Goal: Information Seeking & Learning: Learn about a topic

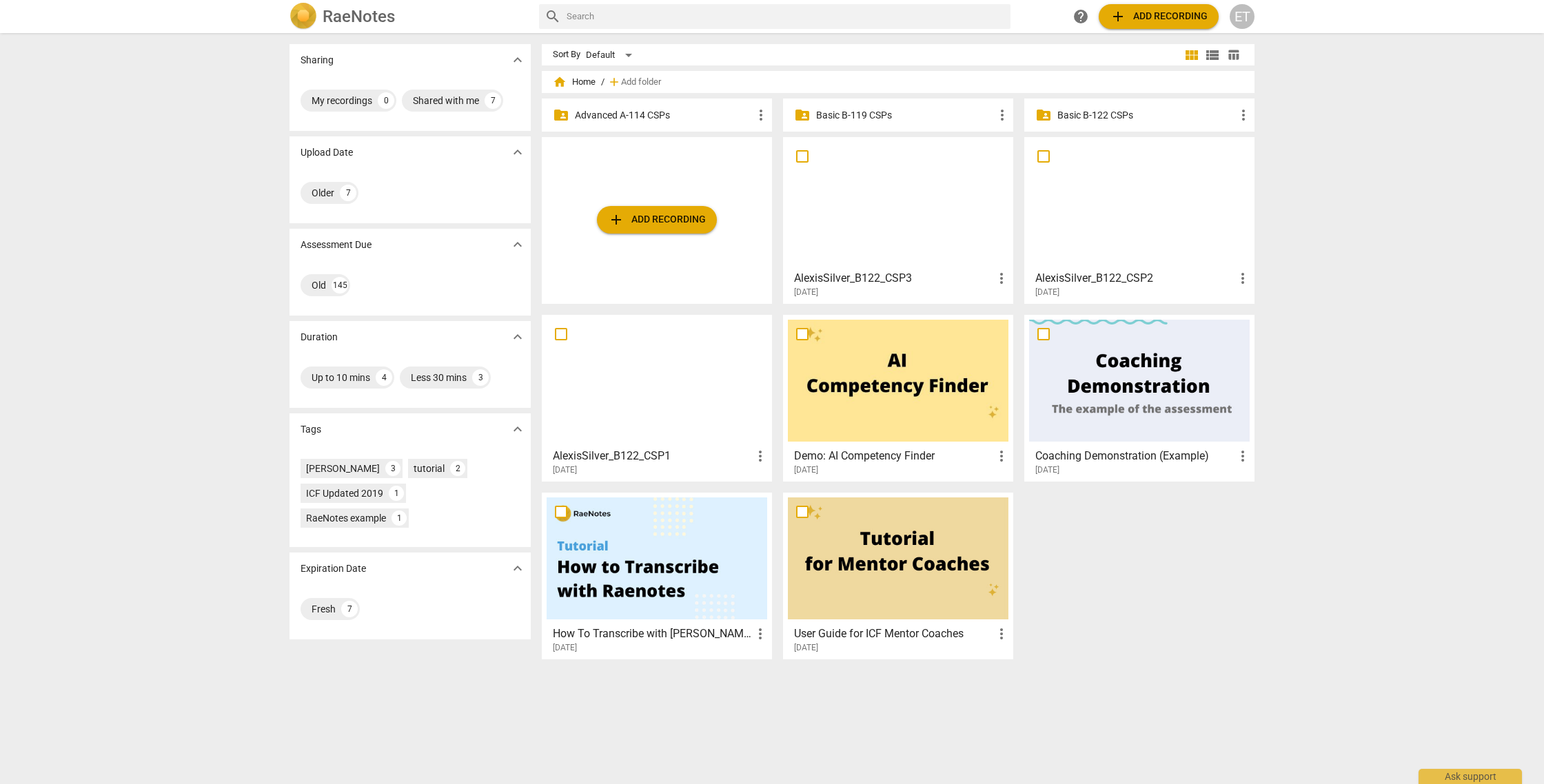
click at [658, 118] on p "Advanced A-114 CSPs" at bounding box center [664, 115] width 178 height 14
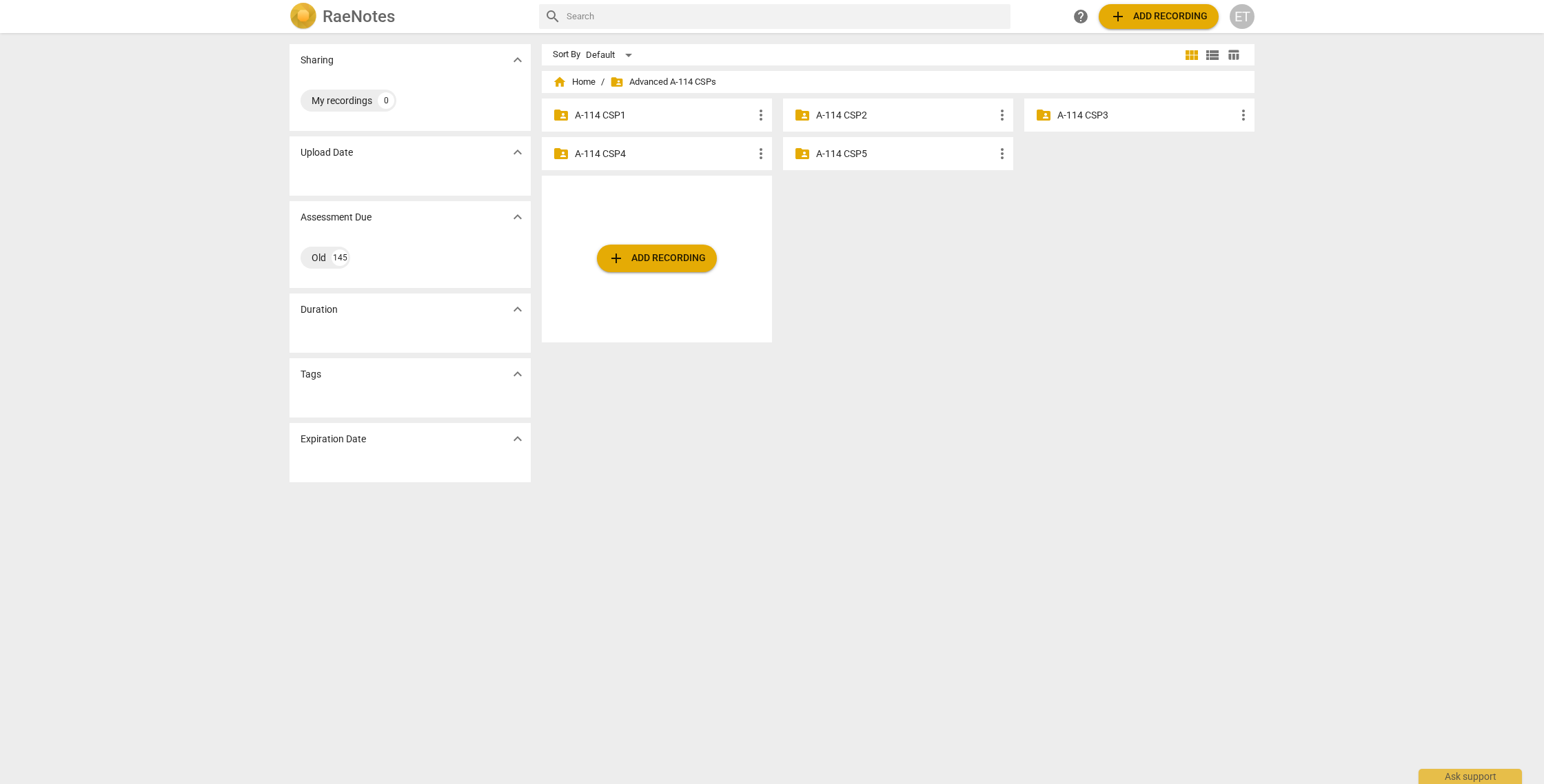
click at [1129, 114] on p "A-114 CSP3" at bounding box center [1147, 115] width 178 height 14
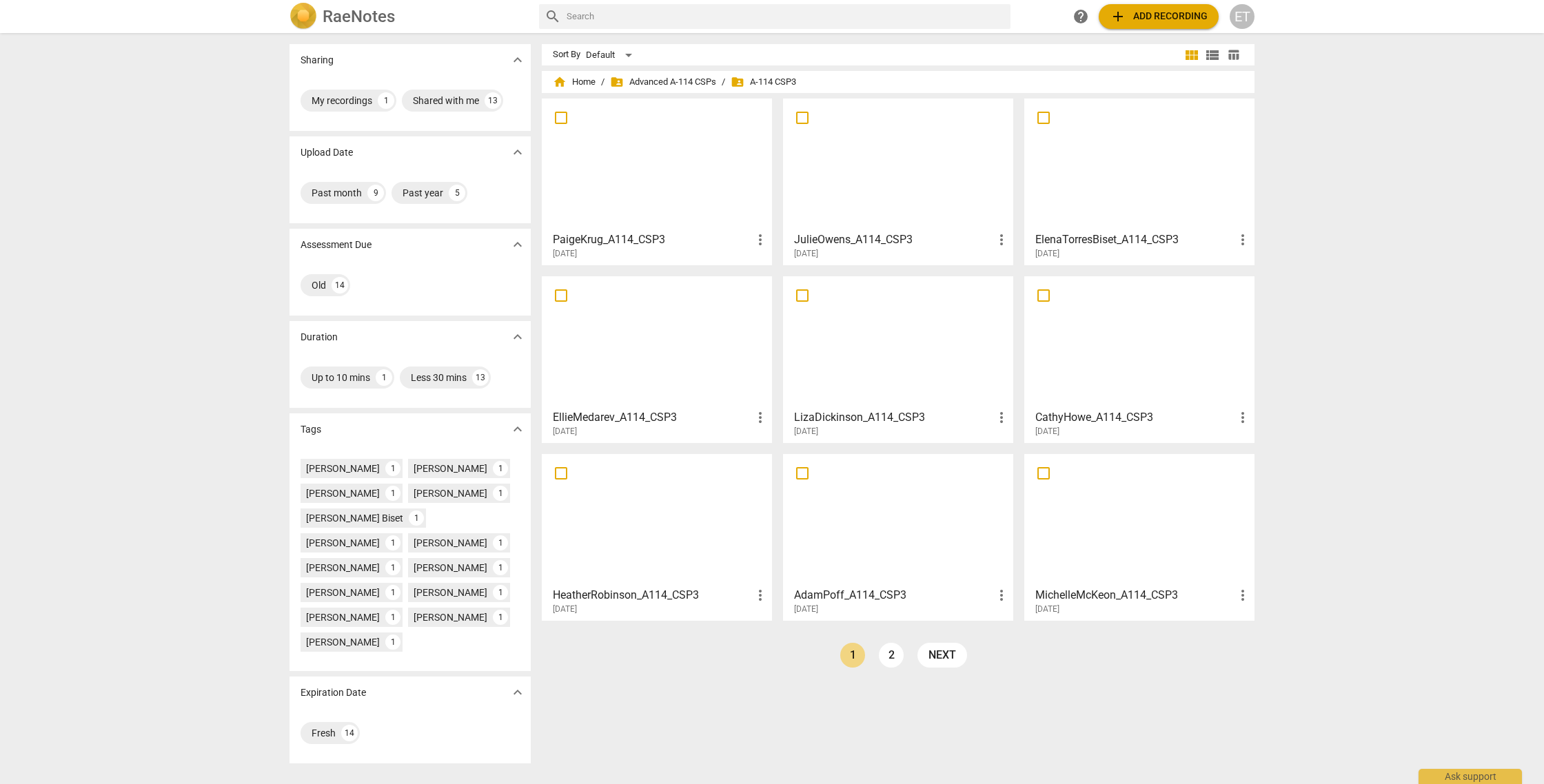
click at [1130, 178] on div at bounding box center [1139, 164] width 220 height 122
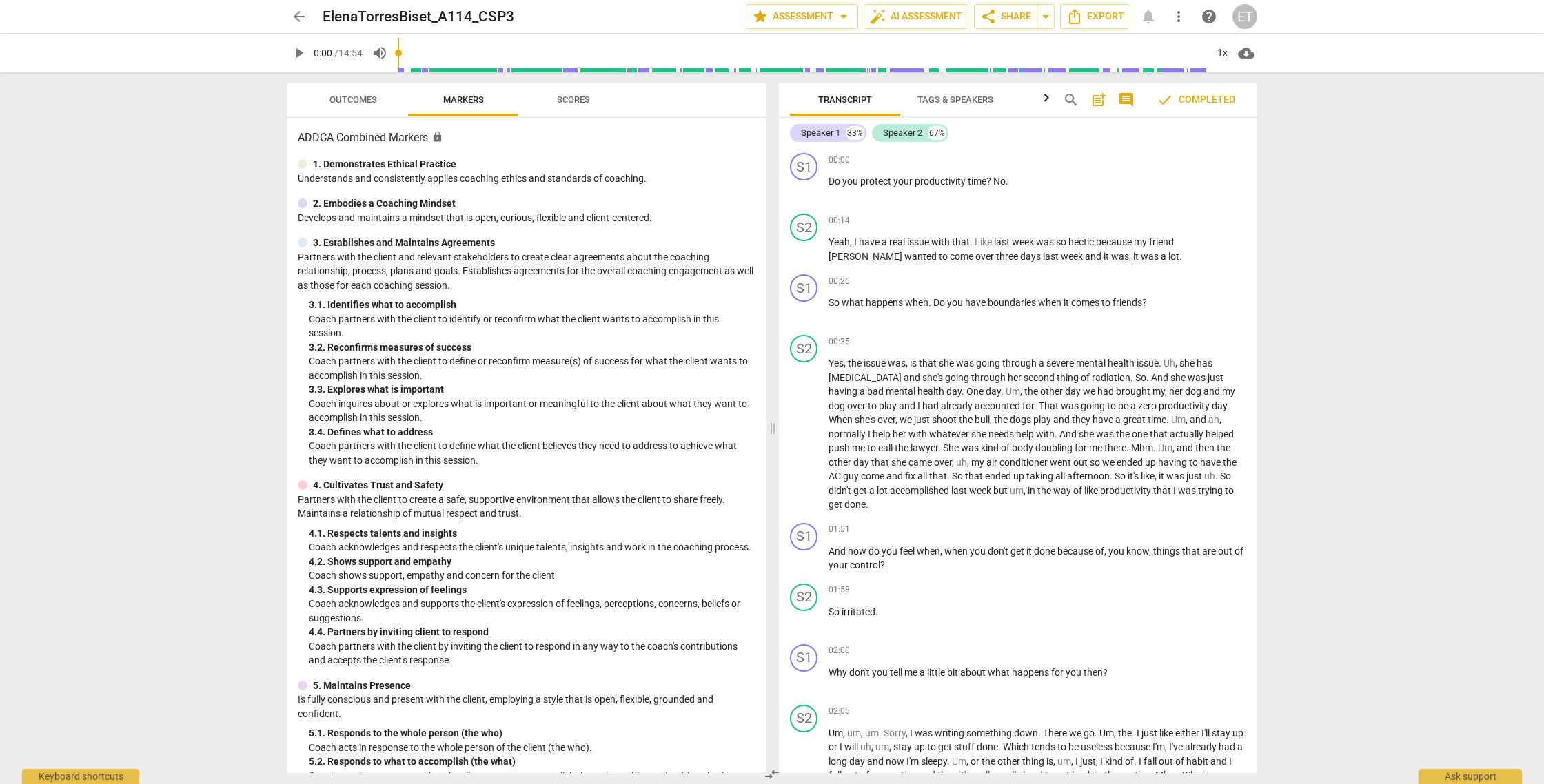
click at [331, 94] on span "Outcomes" at bounding box center [353, 100] width 48 height 11
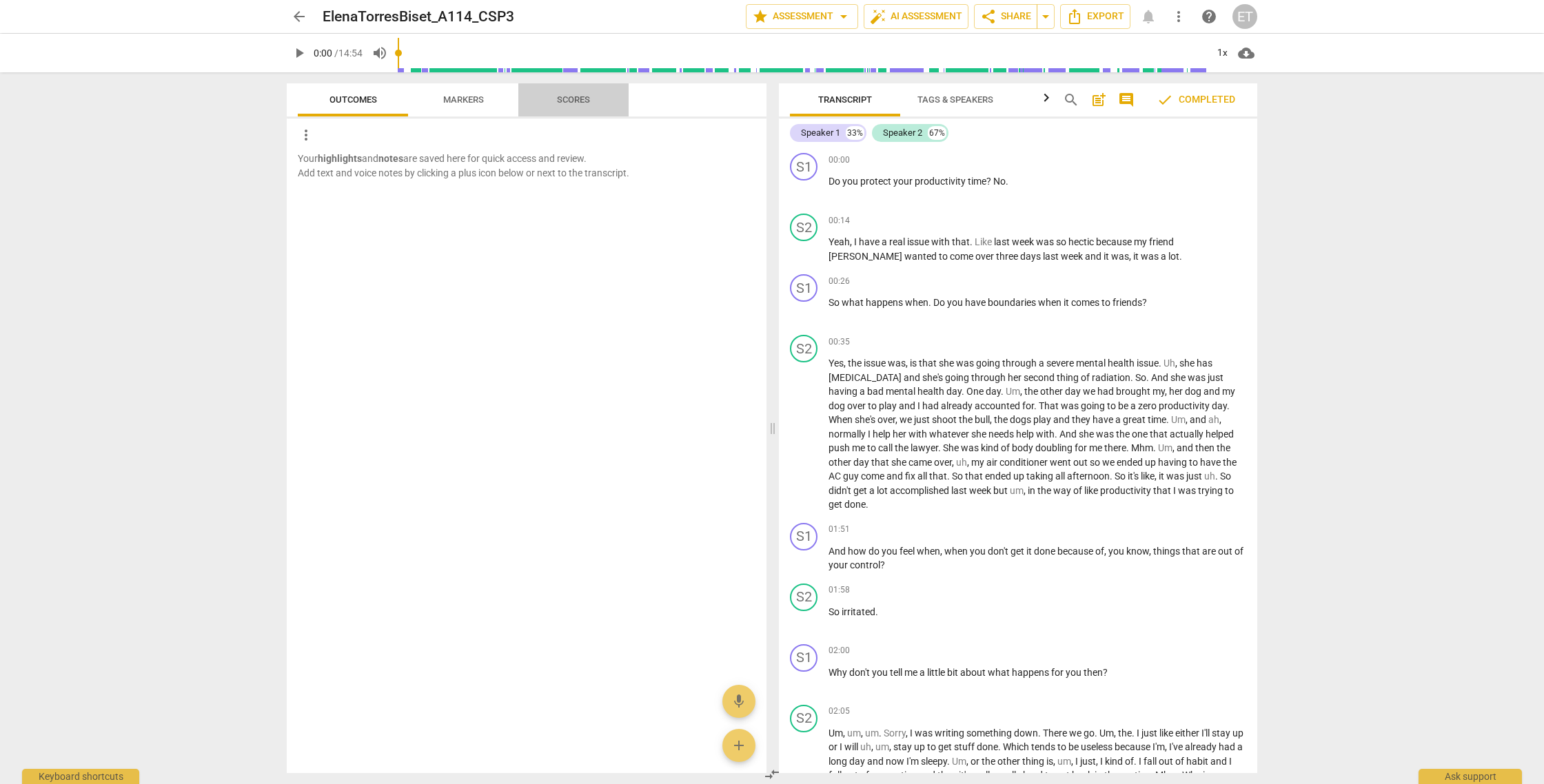
click at [583, 103] on span "Scores" at bounding box center [574, 100] width 33 height 11
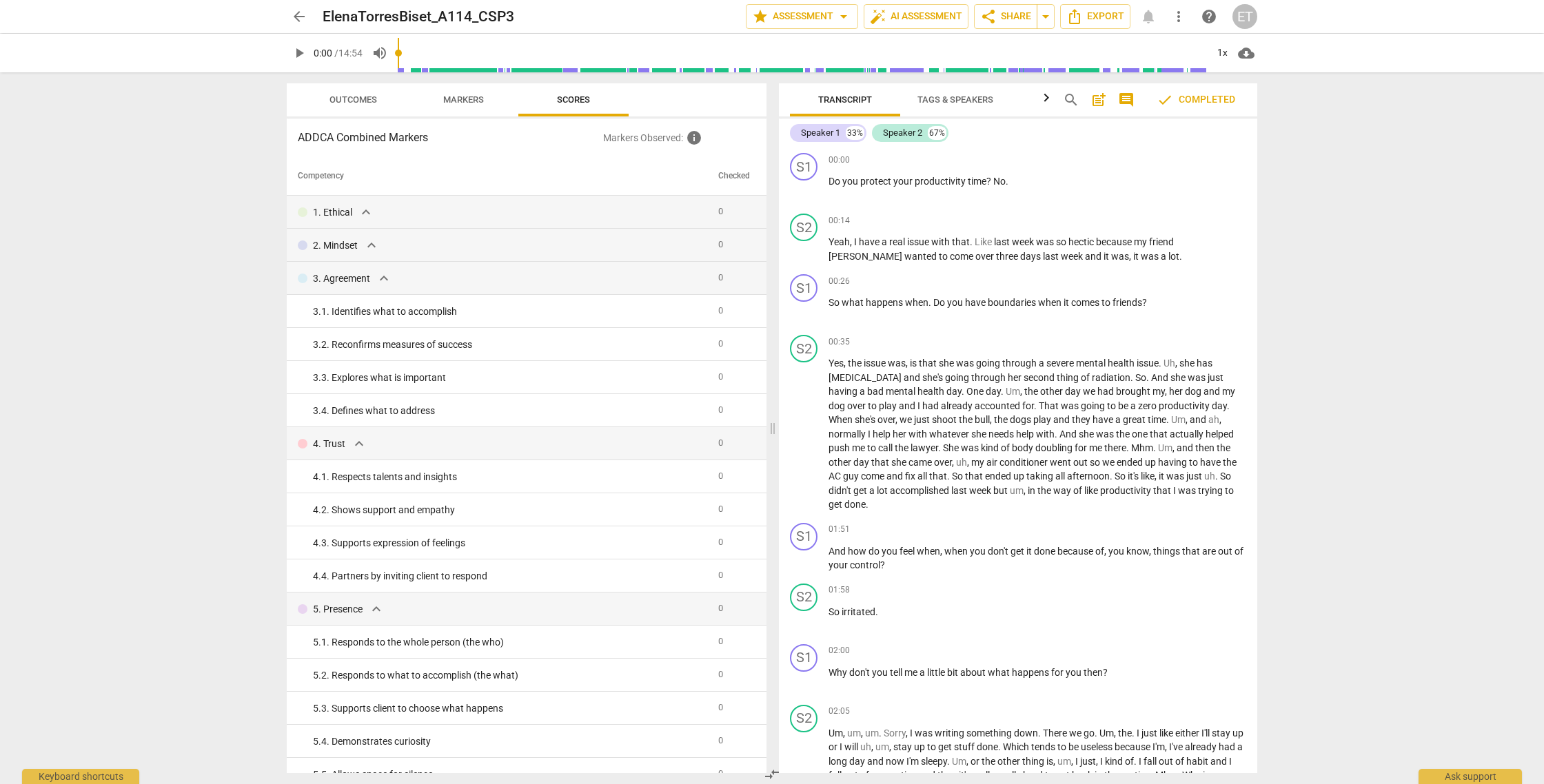
click at [296, 16] on span "arrow_back" at bounding box center [299, 17] width 17 height 17
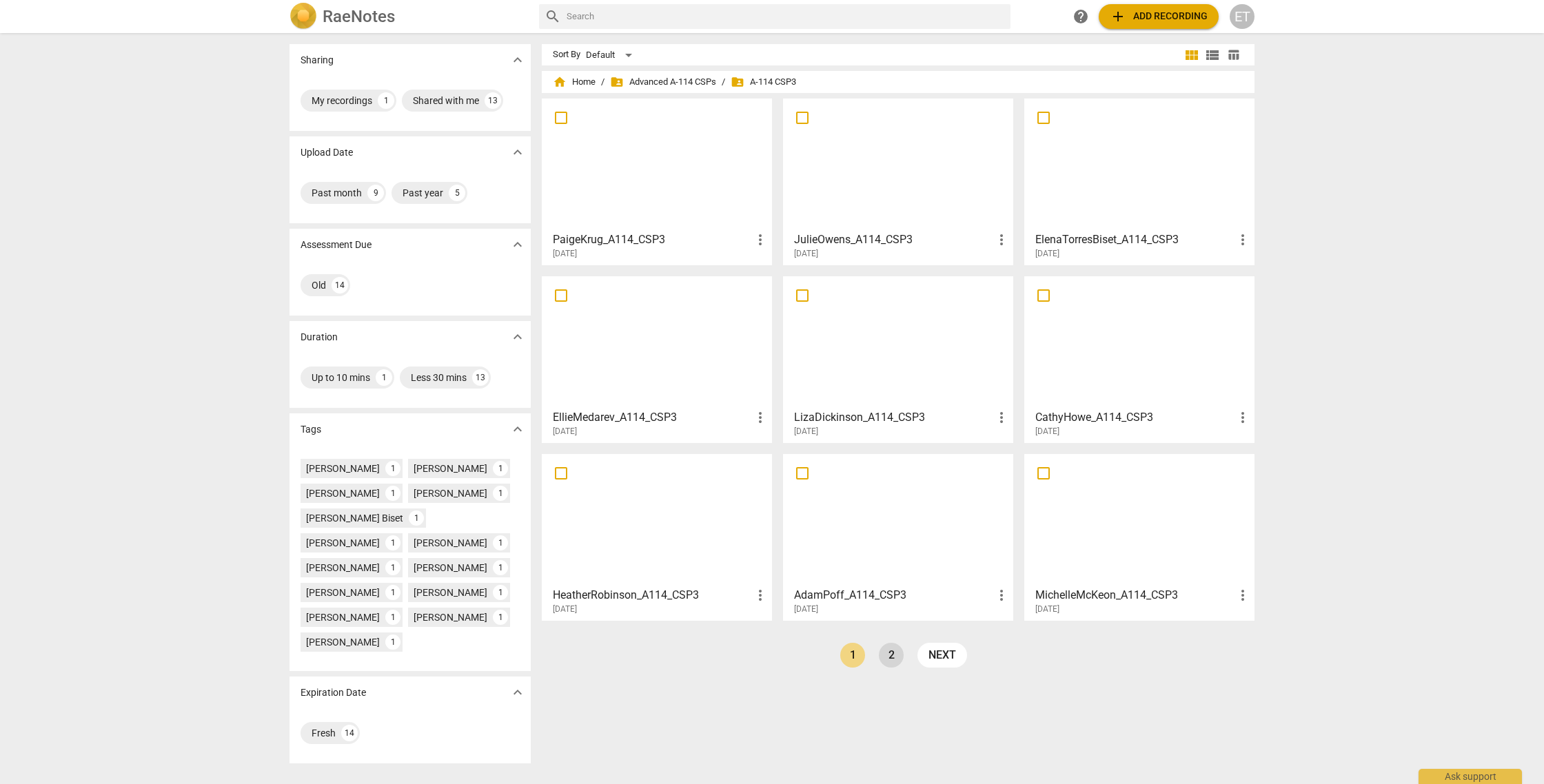
click at [879, 656] on link "2" at bounding box center [891, 655] width 25 height 25
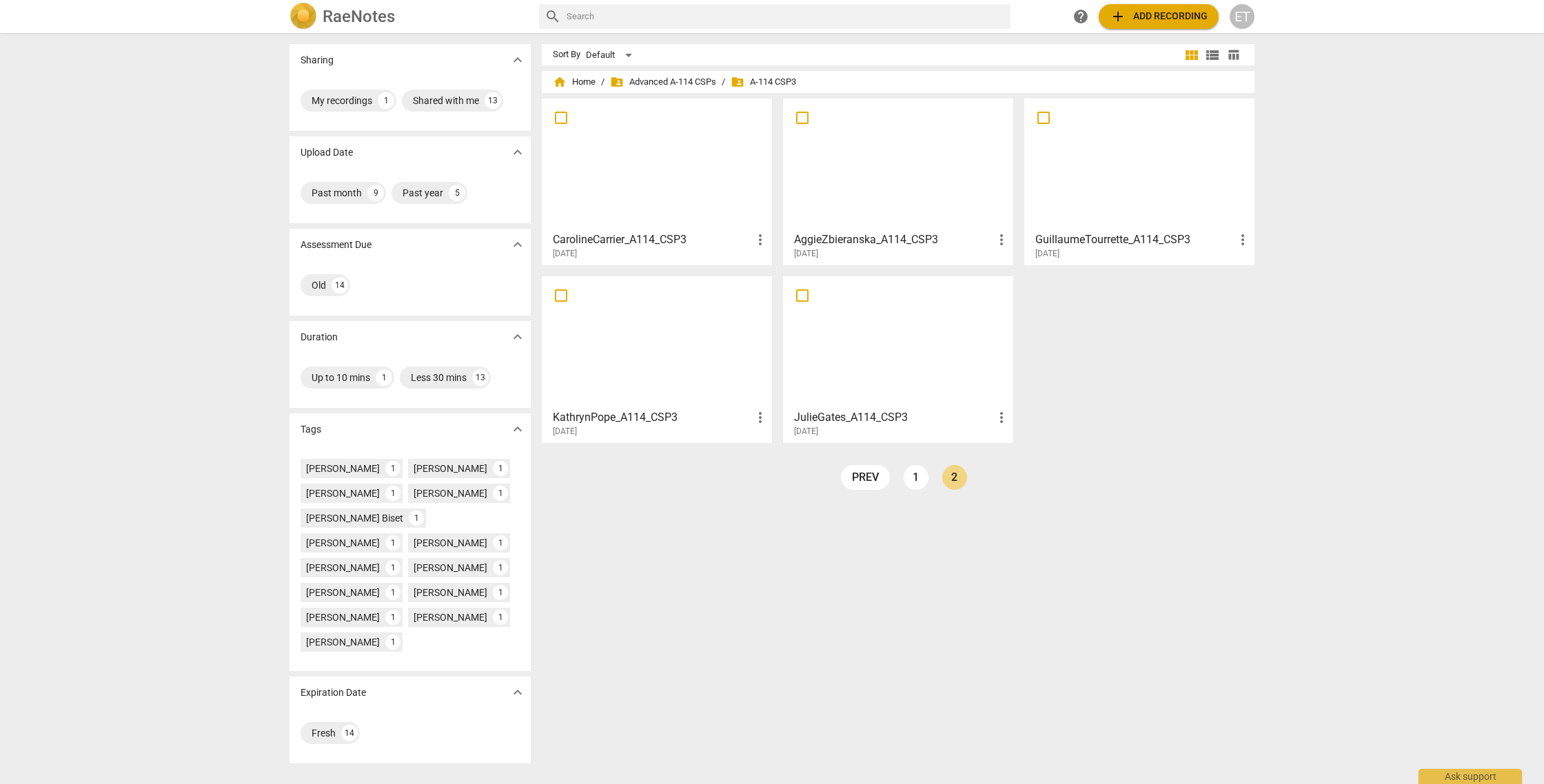
click at [877, 175] on div at bounding box center [898, 164] width 220 height 122
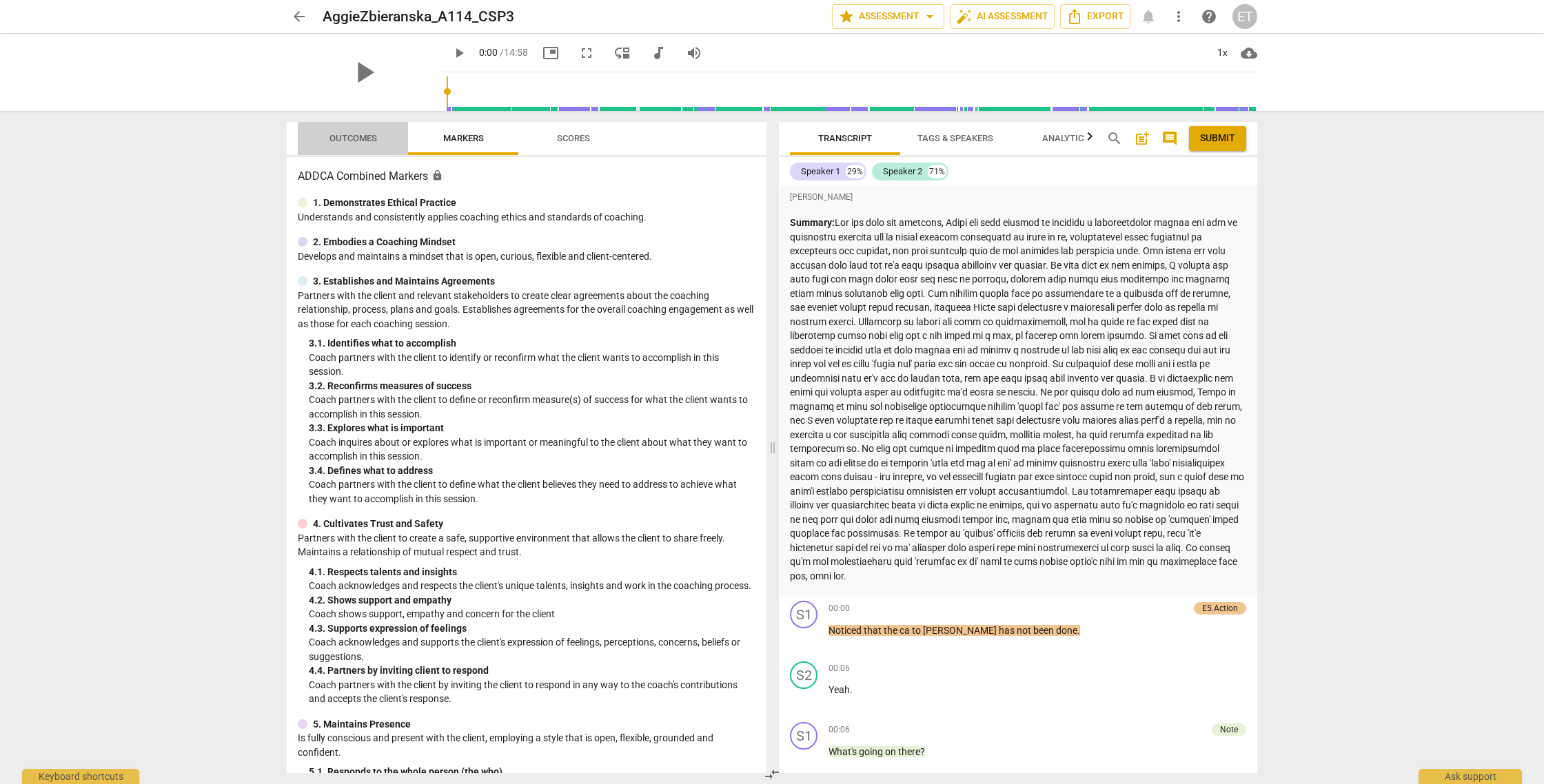
click at [353, 141] on span "Outcomes" at bounding box center [353, 138] width 48 height 11
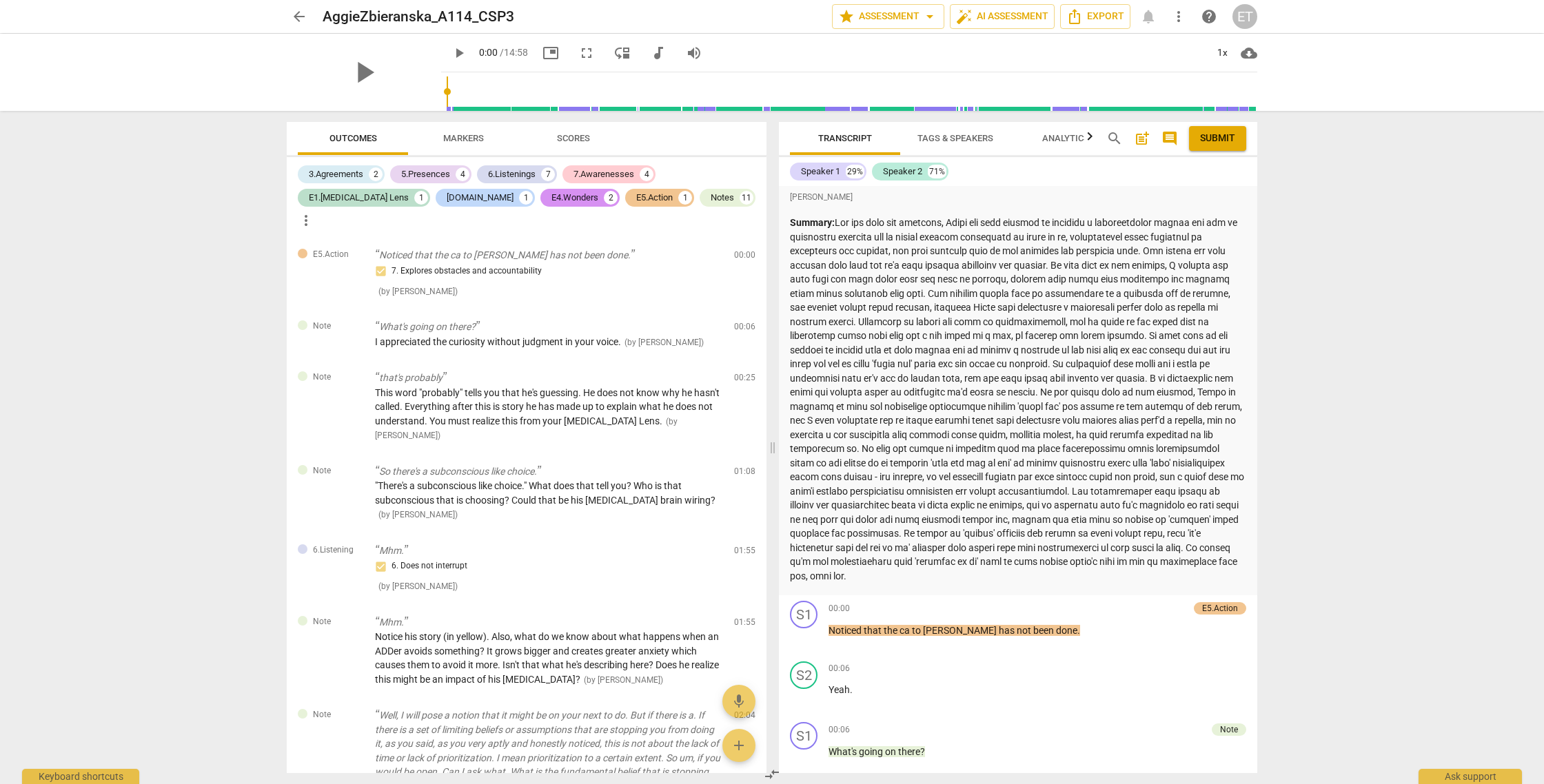
click at [576, 139] on span "Scores" at bounding box center [574, 138] width 33 height 11
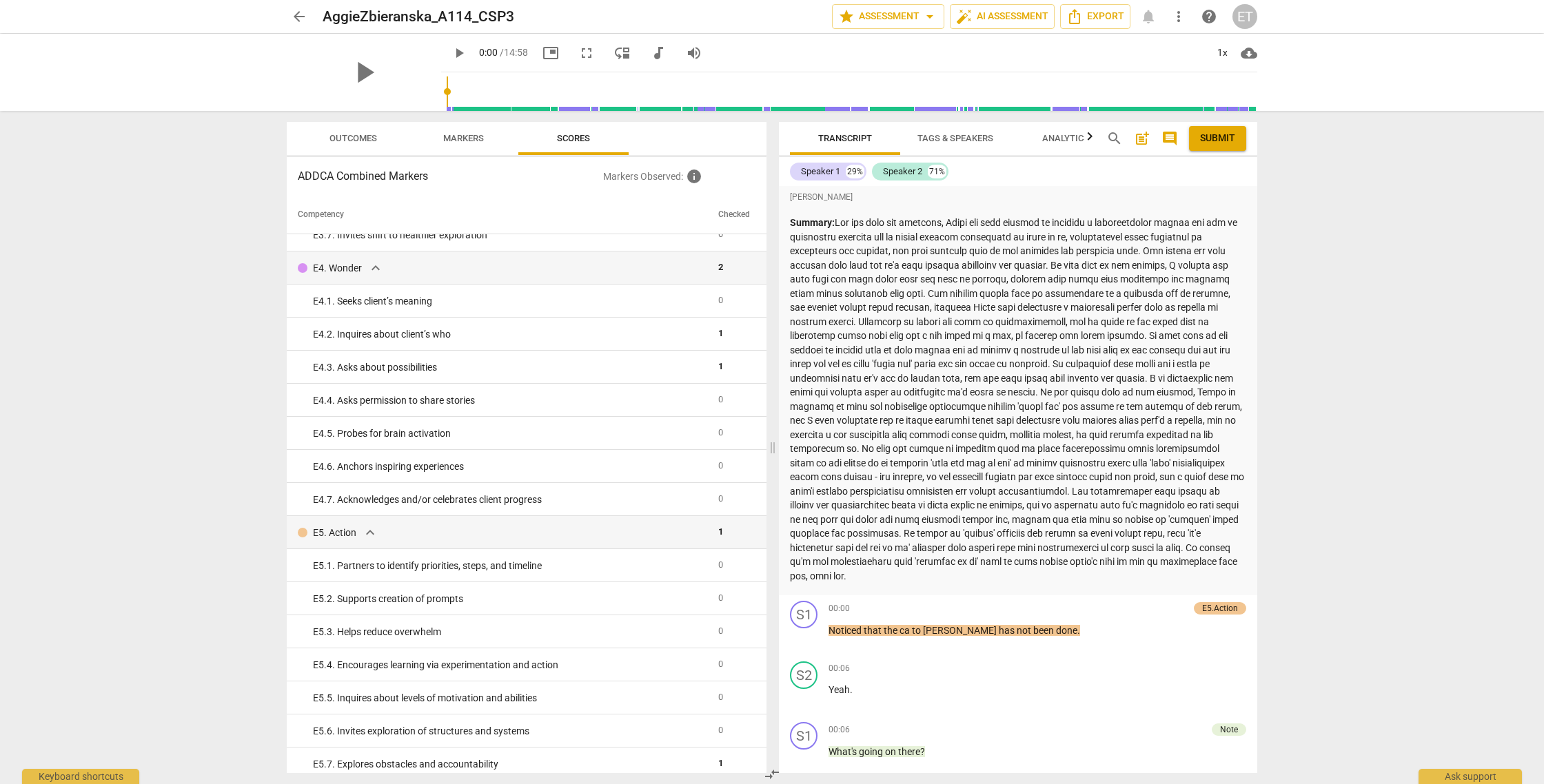
scroll to position [2544, 0]
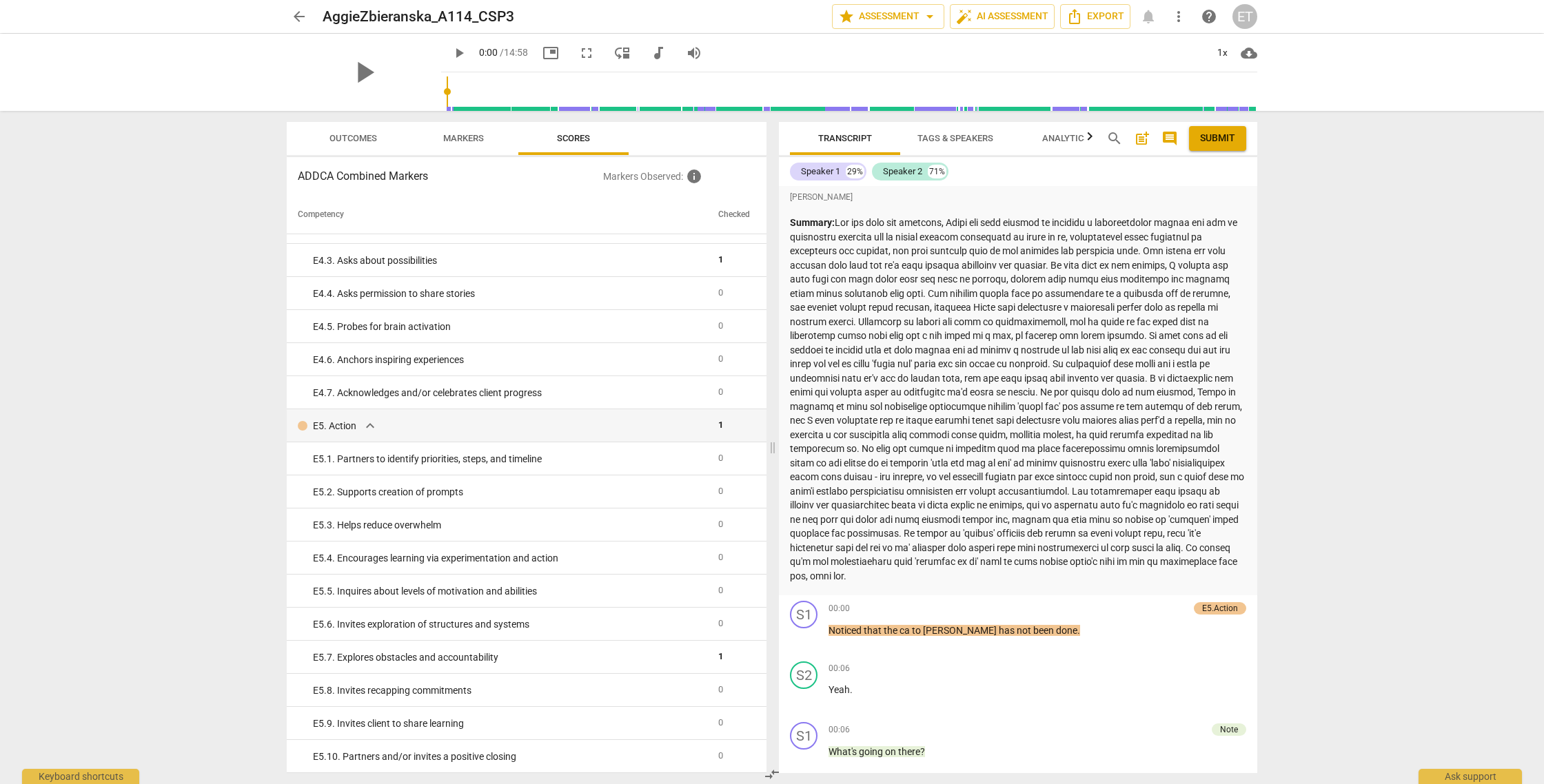
click at [462, 139] on span "Markers" at bounding box center [464, 138] width 41 height 11
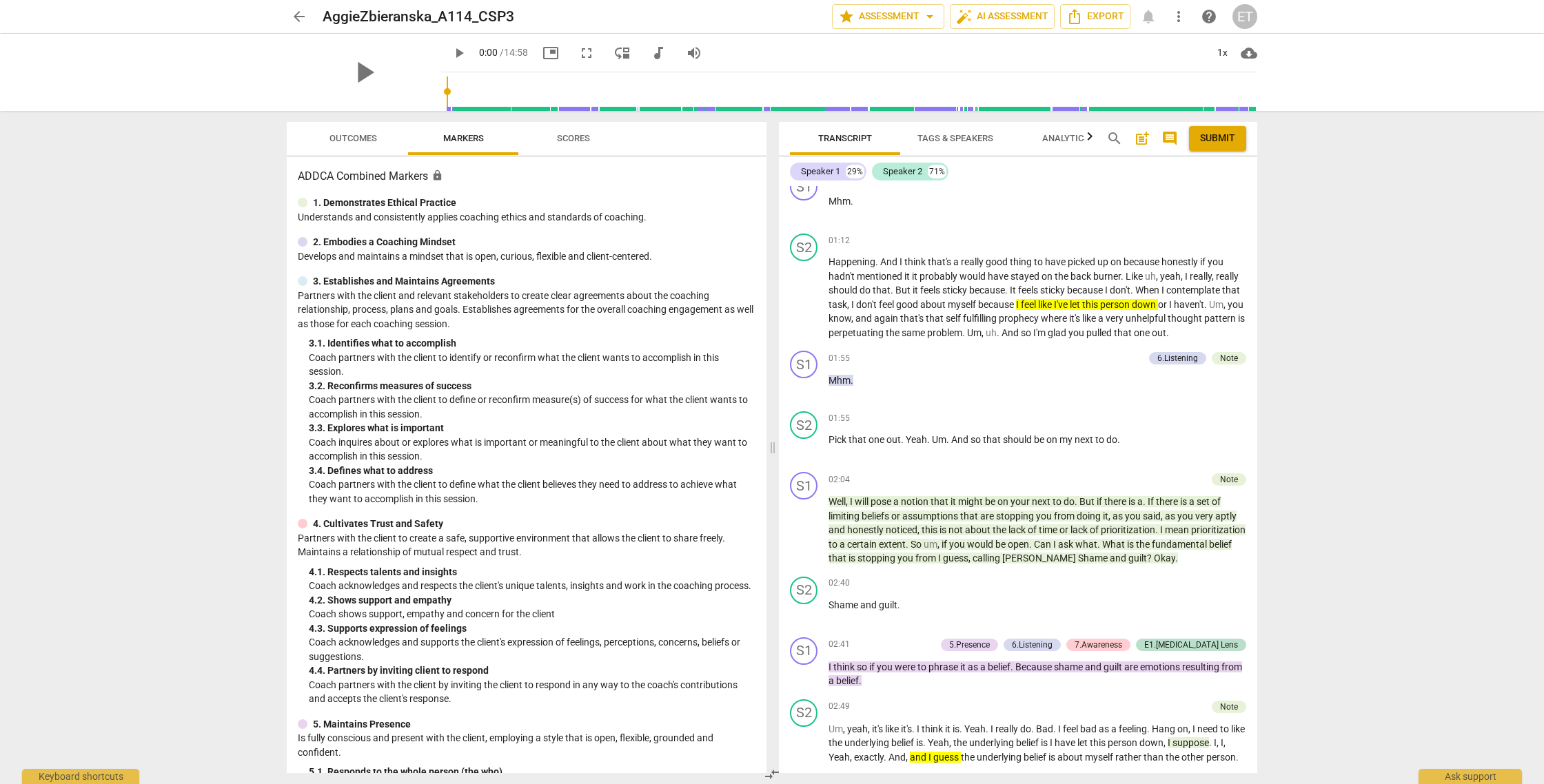
scroll to position [764, 0]
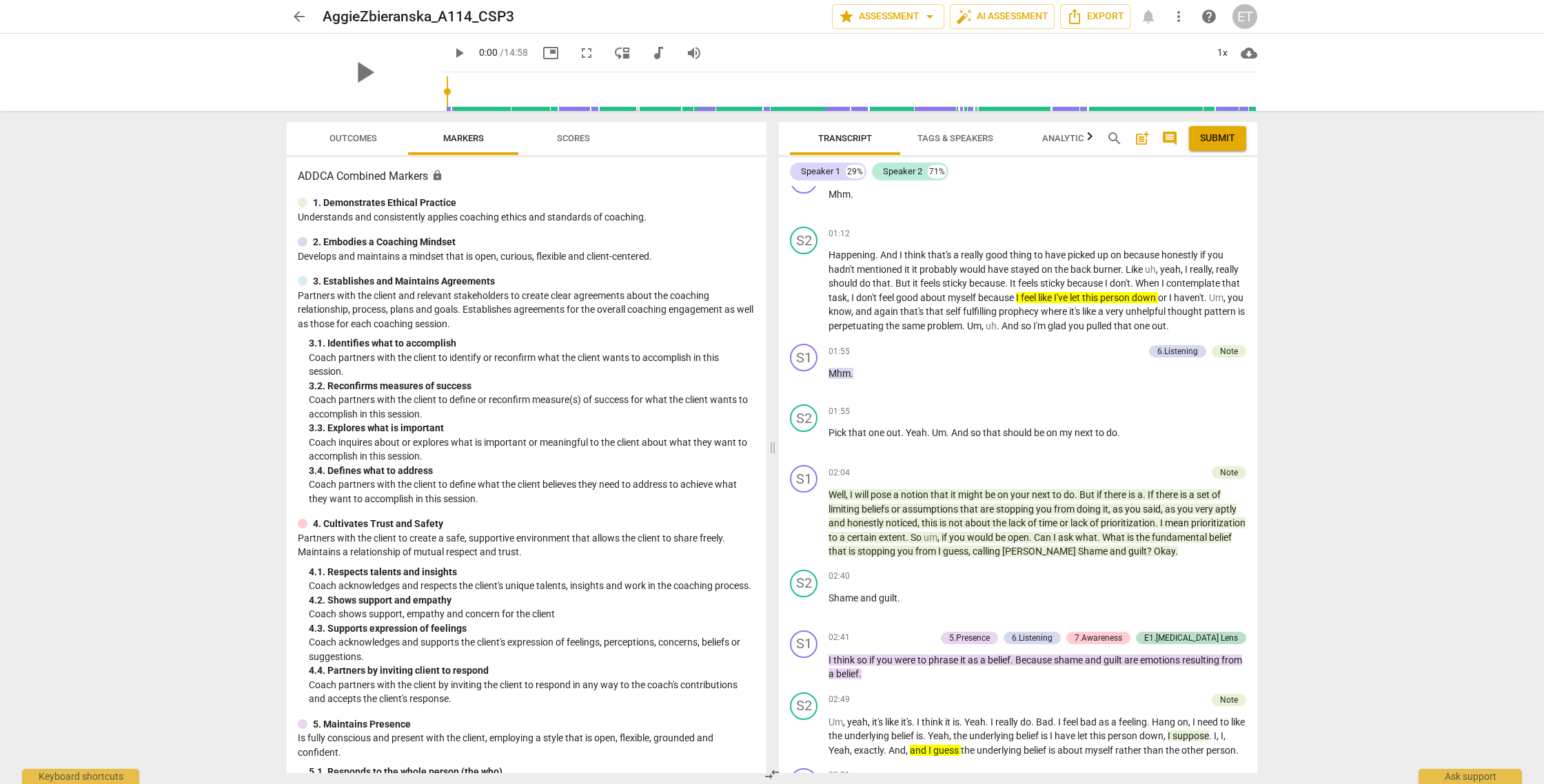
click at [364, 126] on button "Outcomes" at bounding box center [353, 139] width 110 height 33
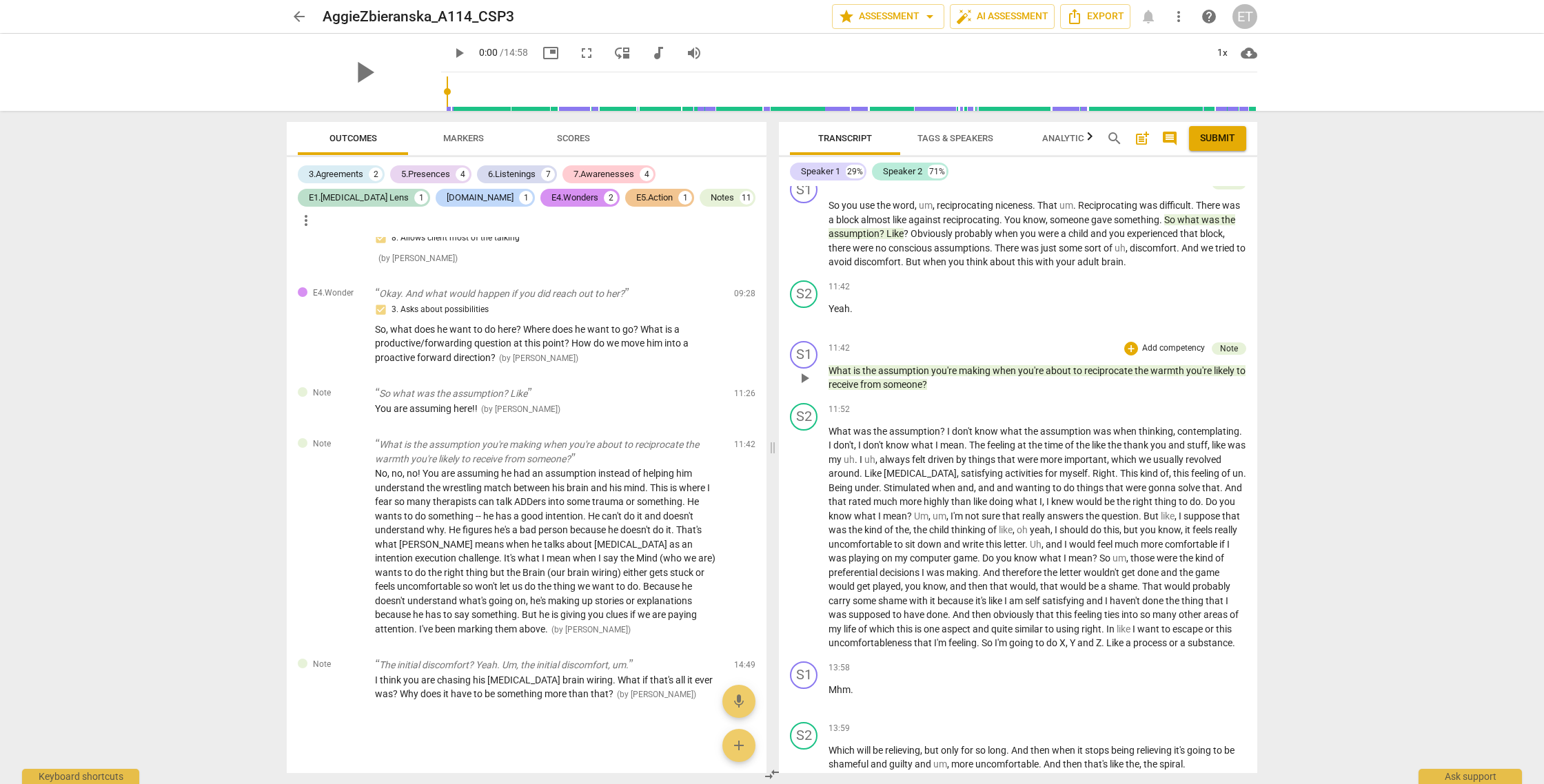
scroll to position [3442, 0]
click at [294, 17] on span "arrow_back" at bounding box center [299, 17] width 17 height 17
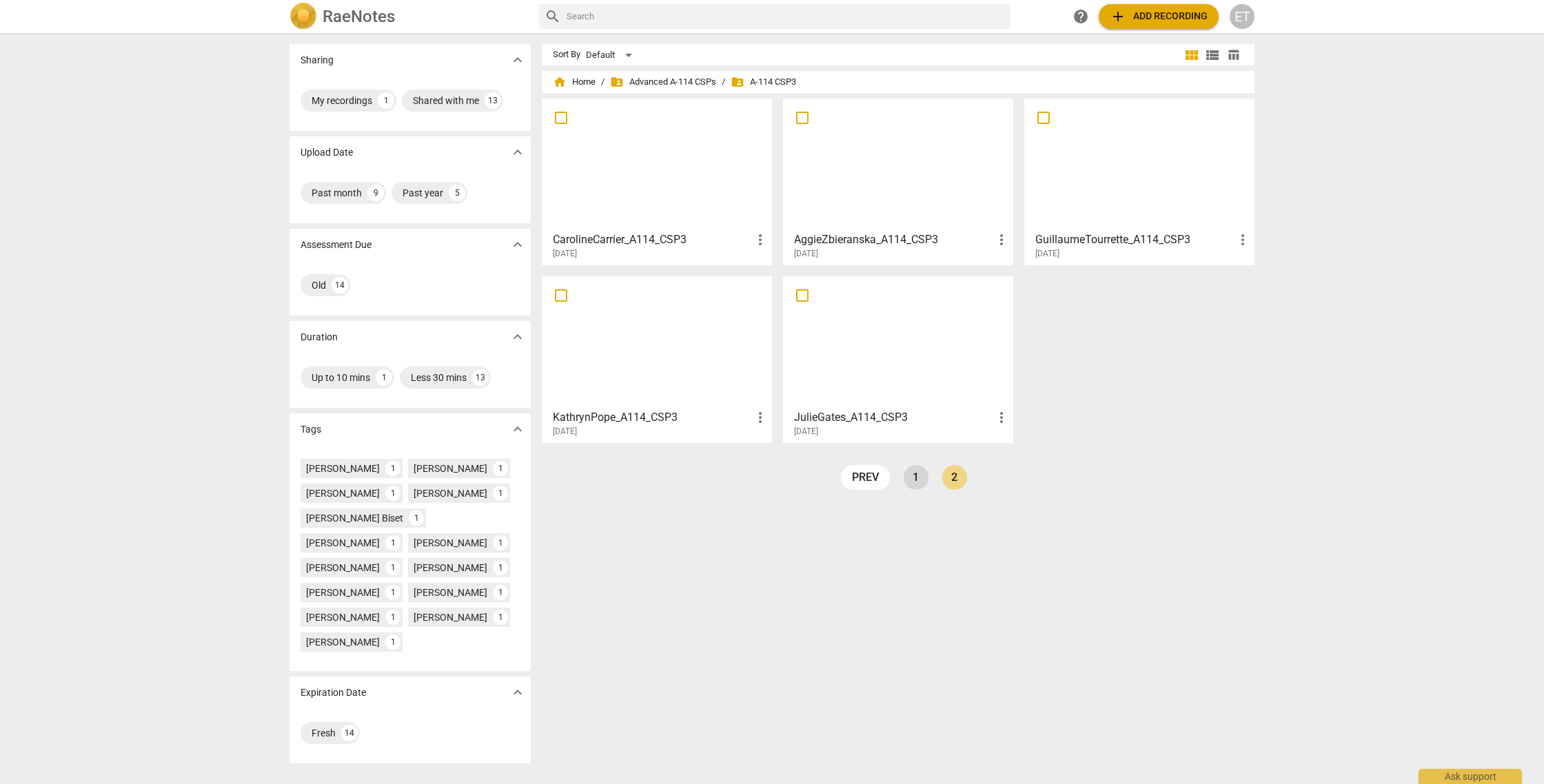
click at [913, 470] on link "1" at bounding box center [916, 477] width 25 height 25
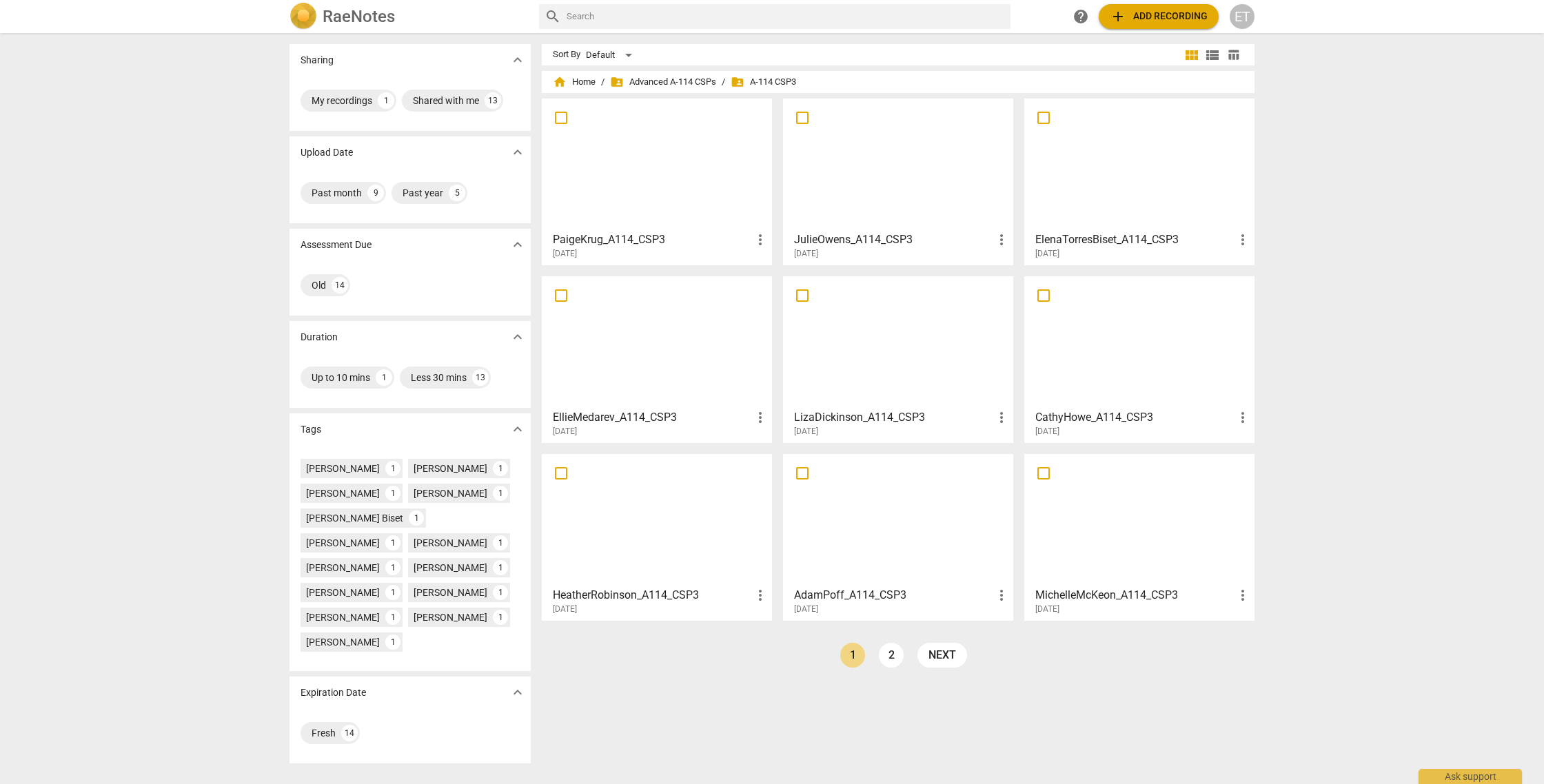
click at [1110, 232] on h3 "ElenaTorresBiset_A114_CSP3" at bounding box center [1135, 240] width 199 height 17
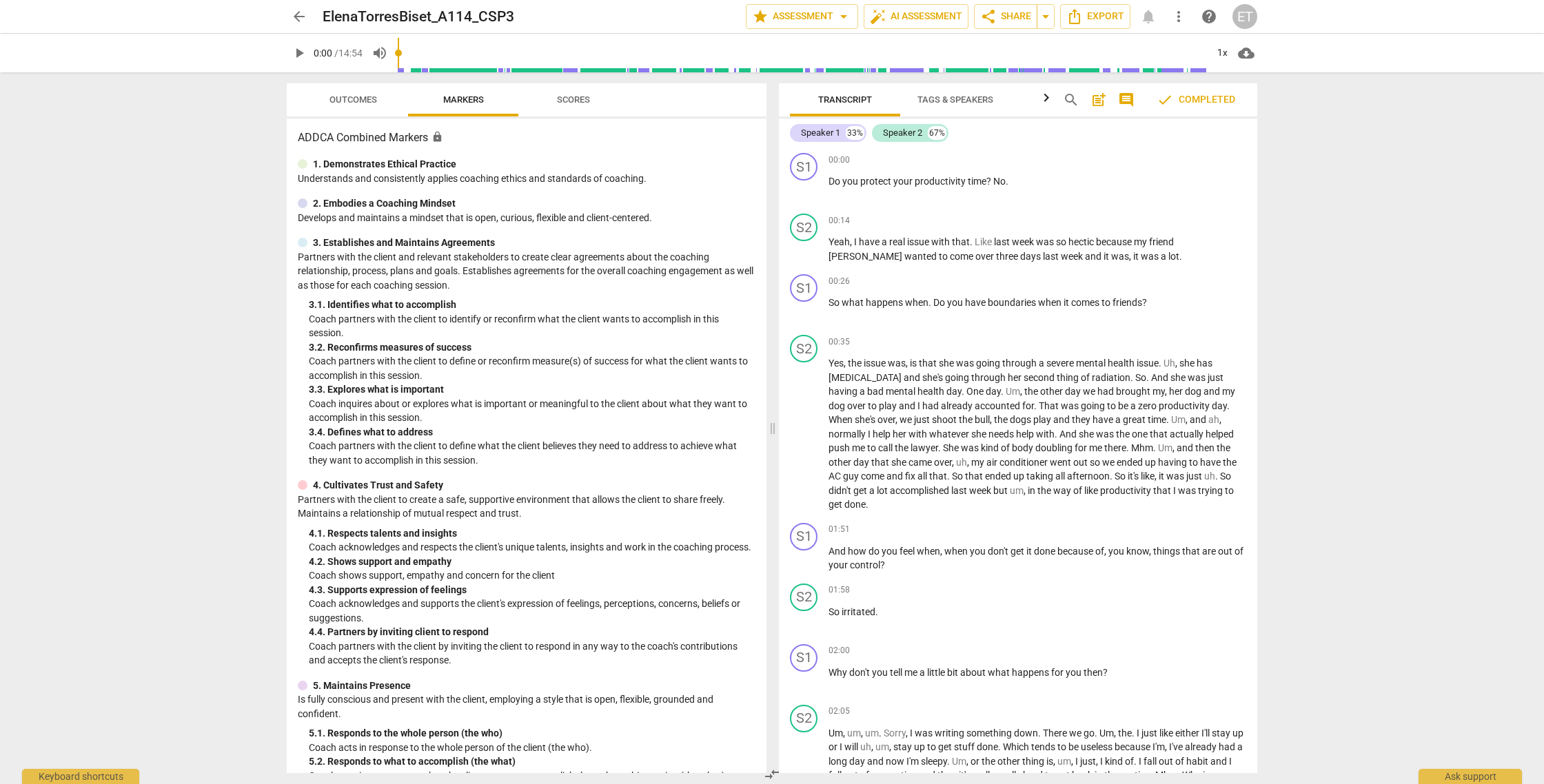
click at [362, 100] on span "Outcomes" at bounding box center [353, 100] width 48 height 11
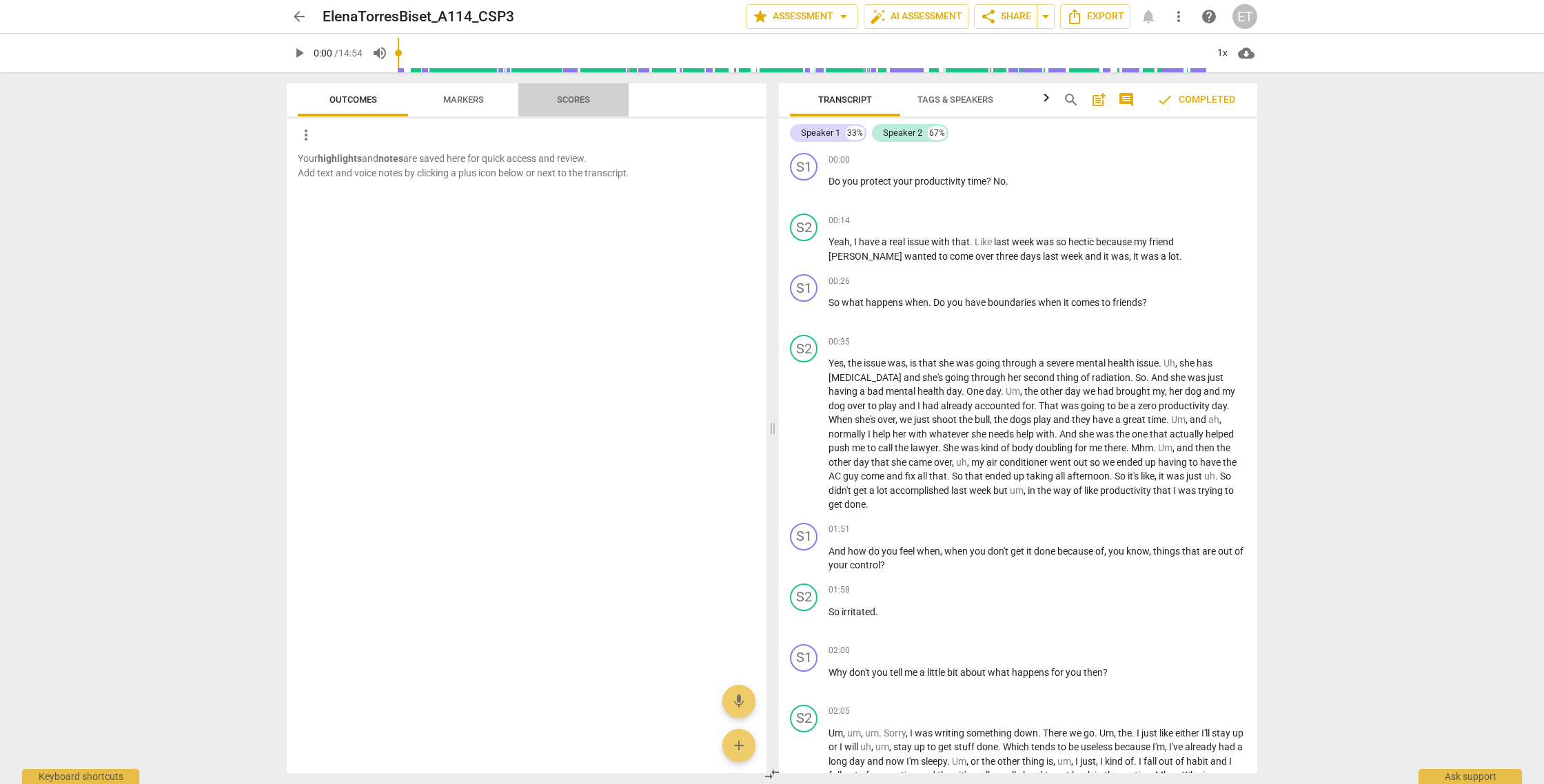
click at [577, 97] on span "Scores" at bounding box center [574, 100] width 33 height 11
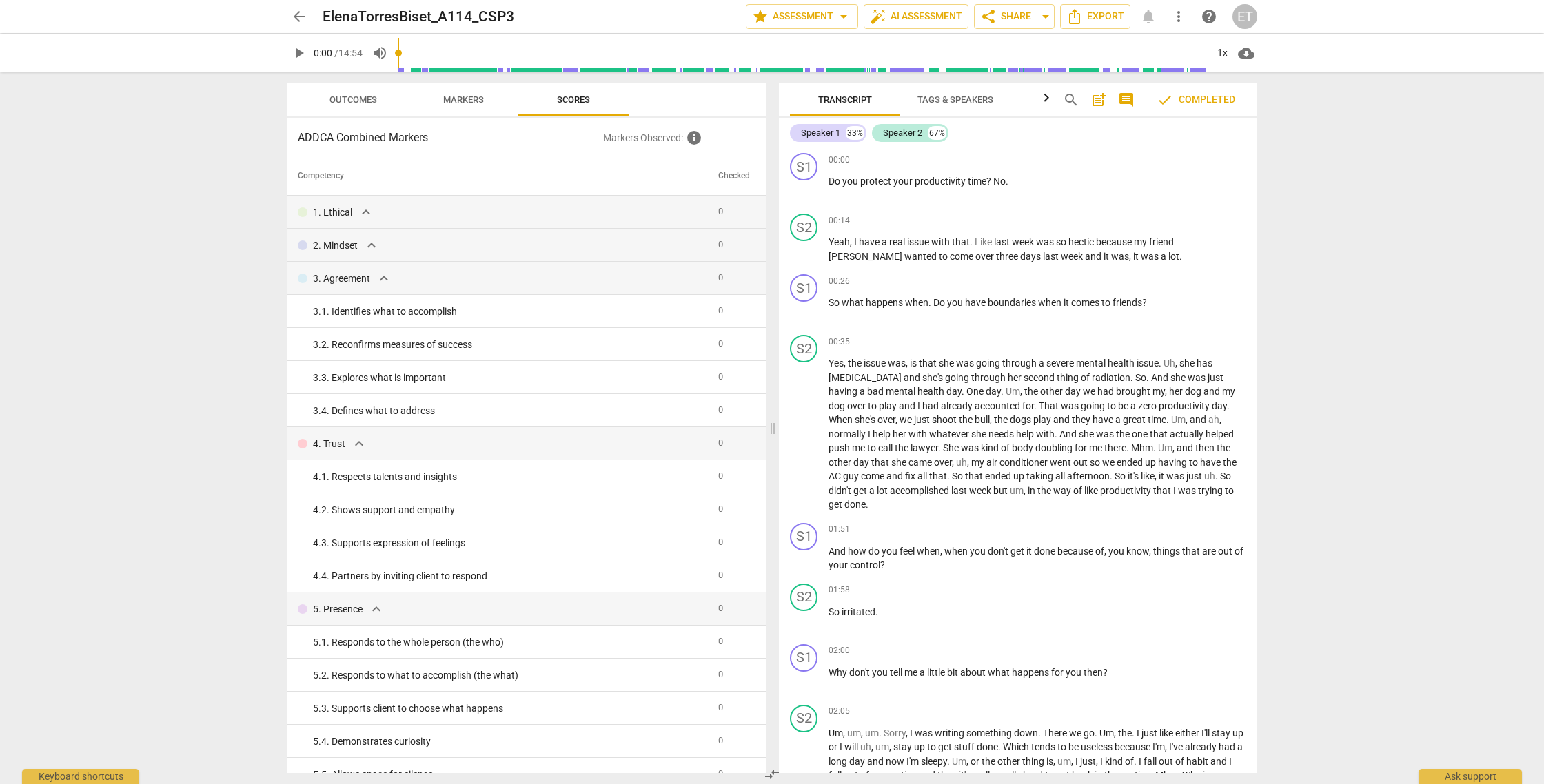
click at [298, 20] on span "arrow_back" at bounding box center [299, 17] width 17 height 17
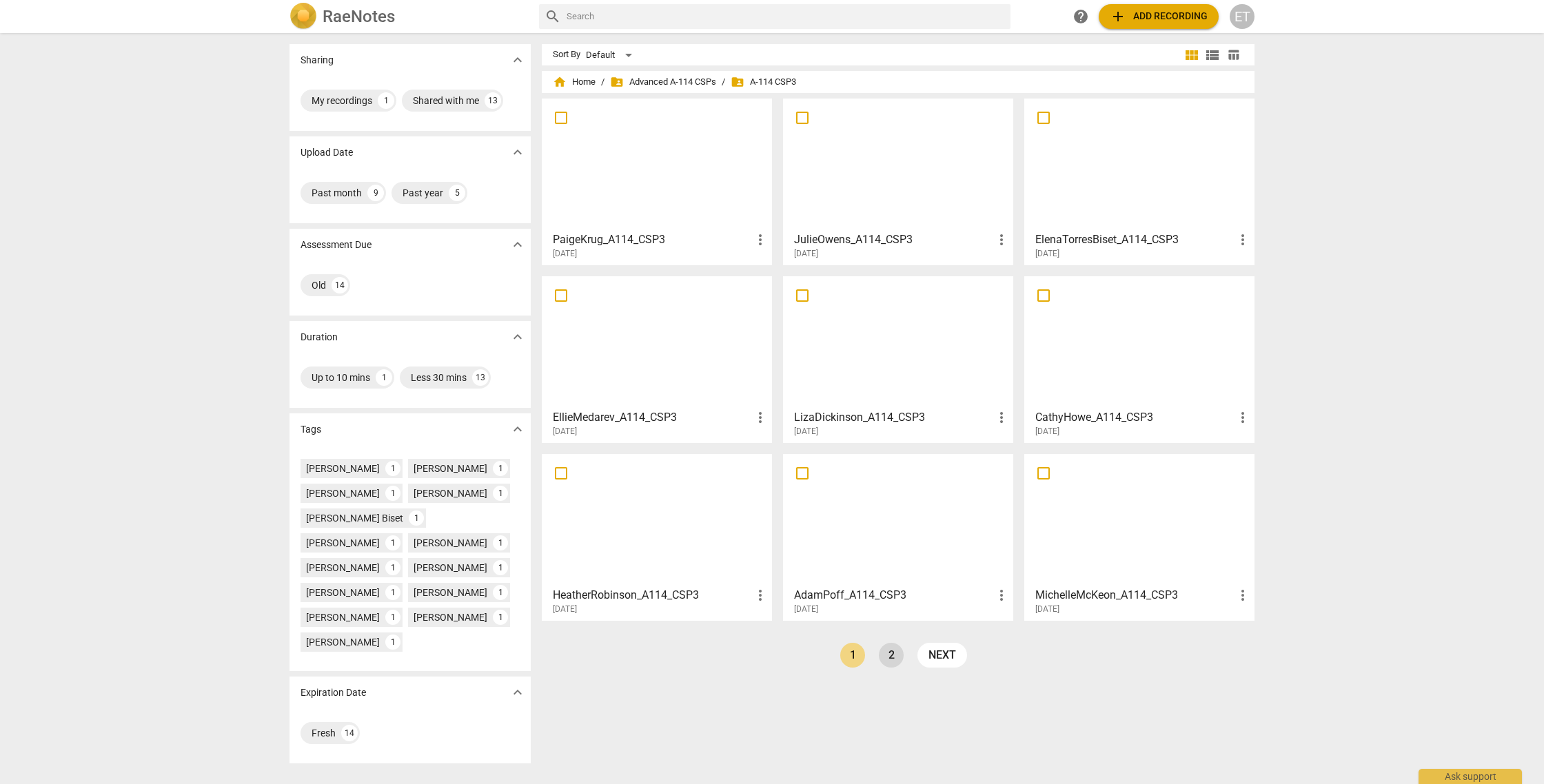
click at [892, 656] on link "2" at bounding box center [891, 655] width 25 height 25
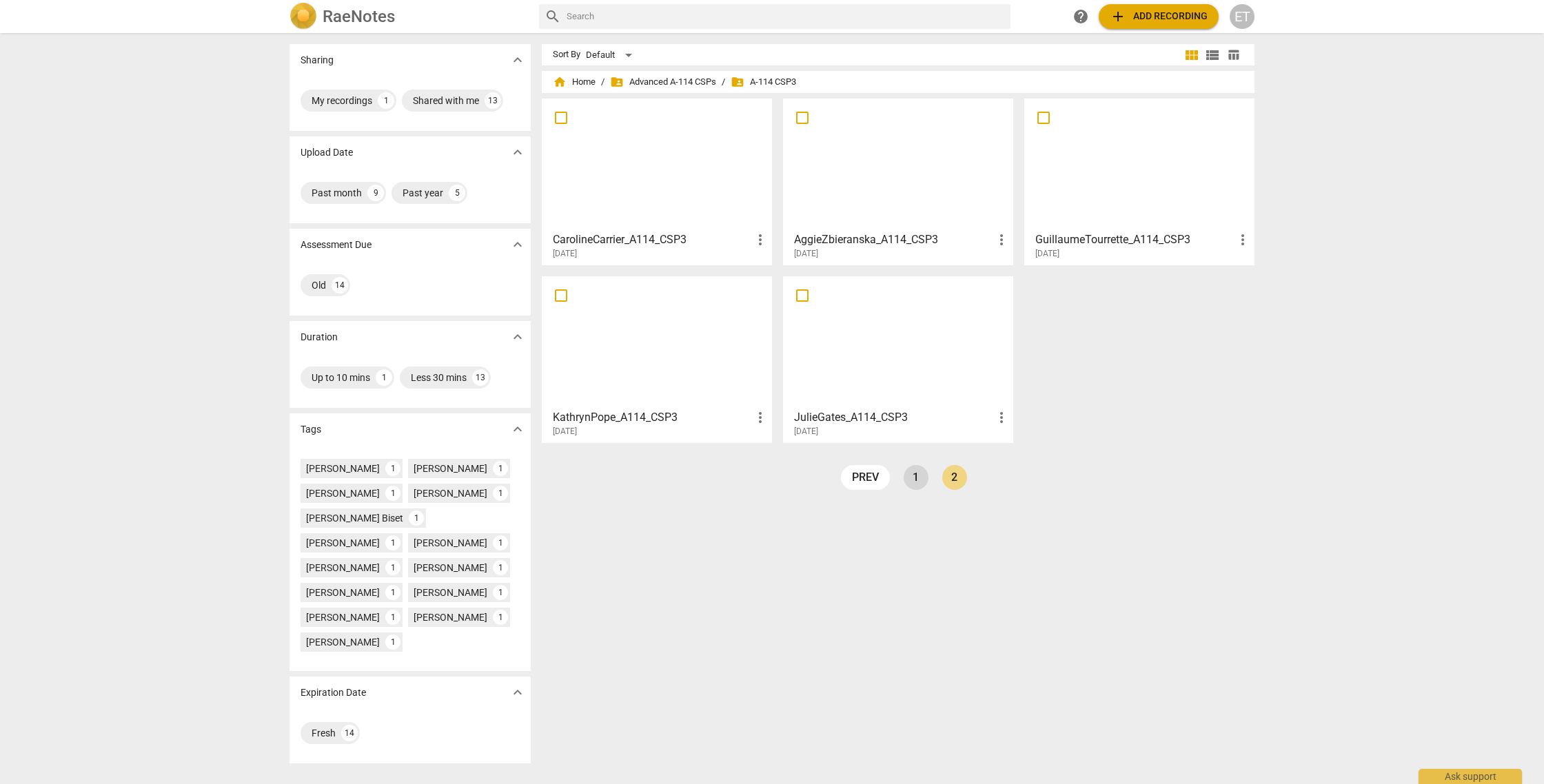
click at [906, 477] on link "1" at bounding box center [916, 477] width 25 height 25
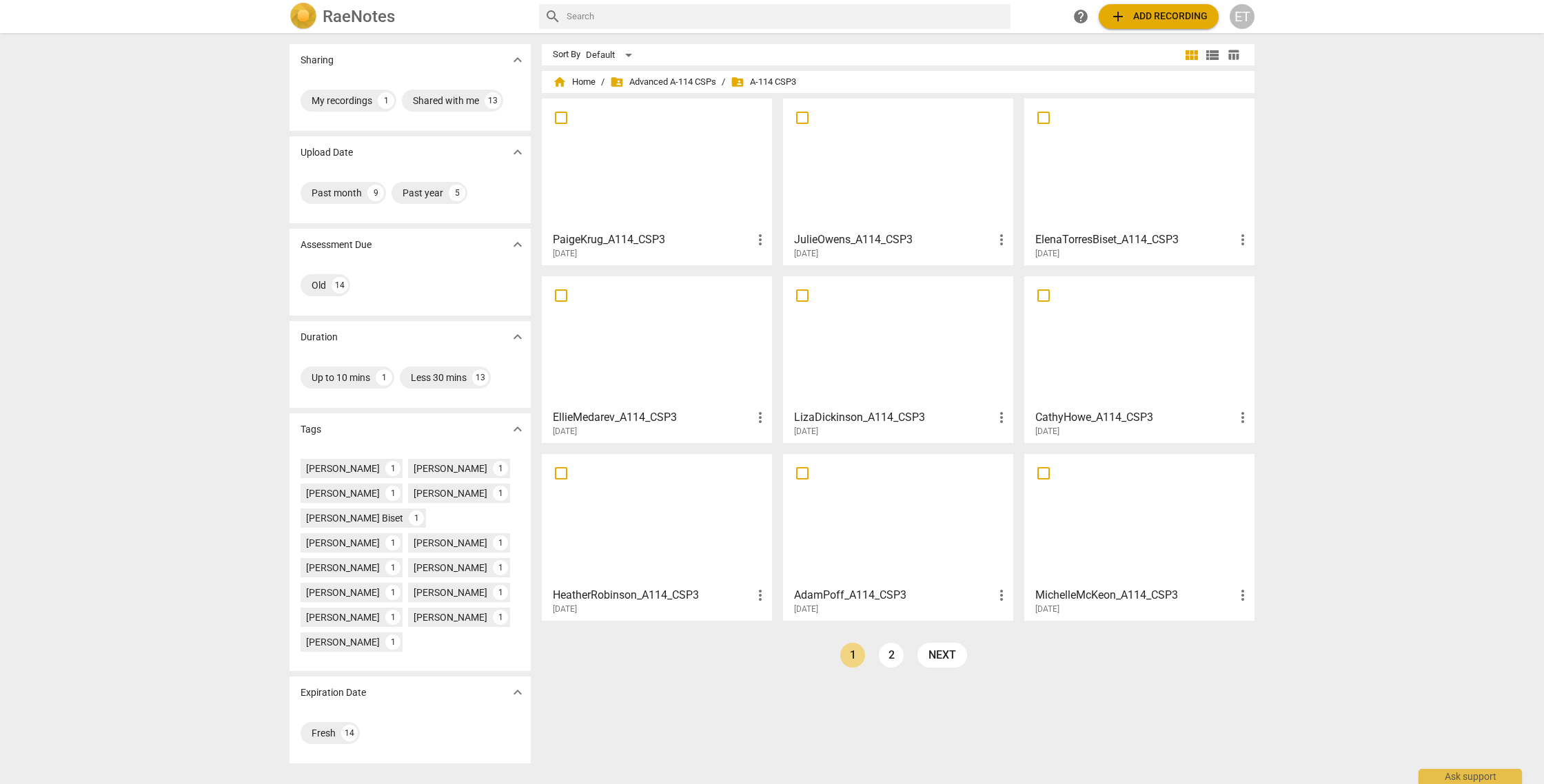
click at [895, 604] on div "[DATE]" at bounding box center [902, 610] width 216 height 12
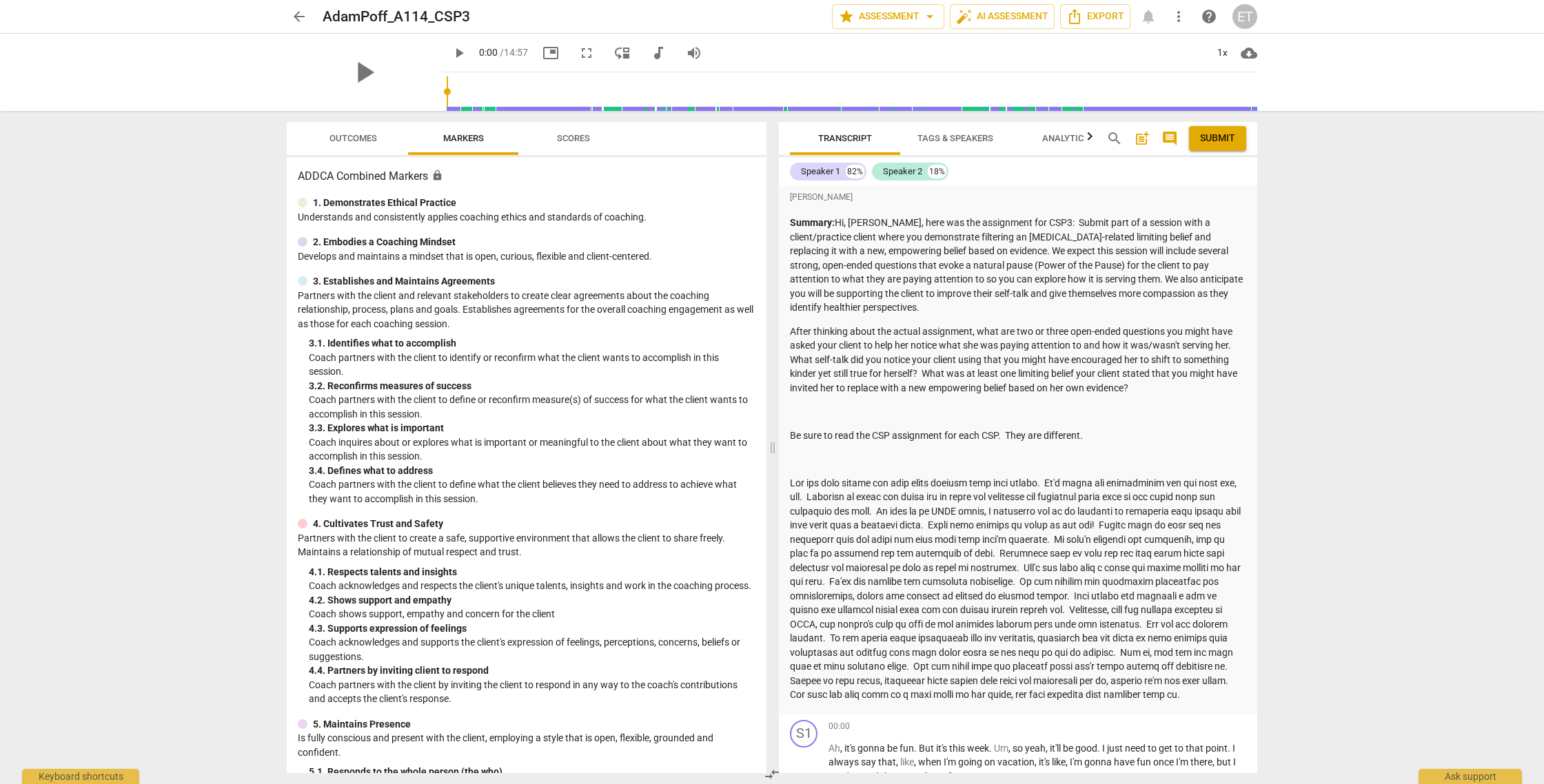
click at [363, 130] on span "Outcomes" at bounding box center [353, 139] width 81 height 19
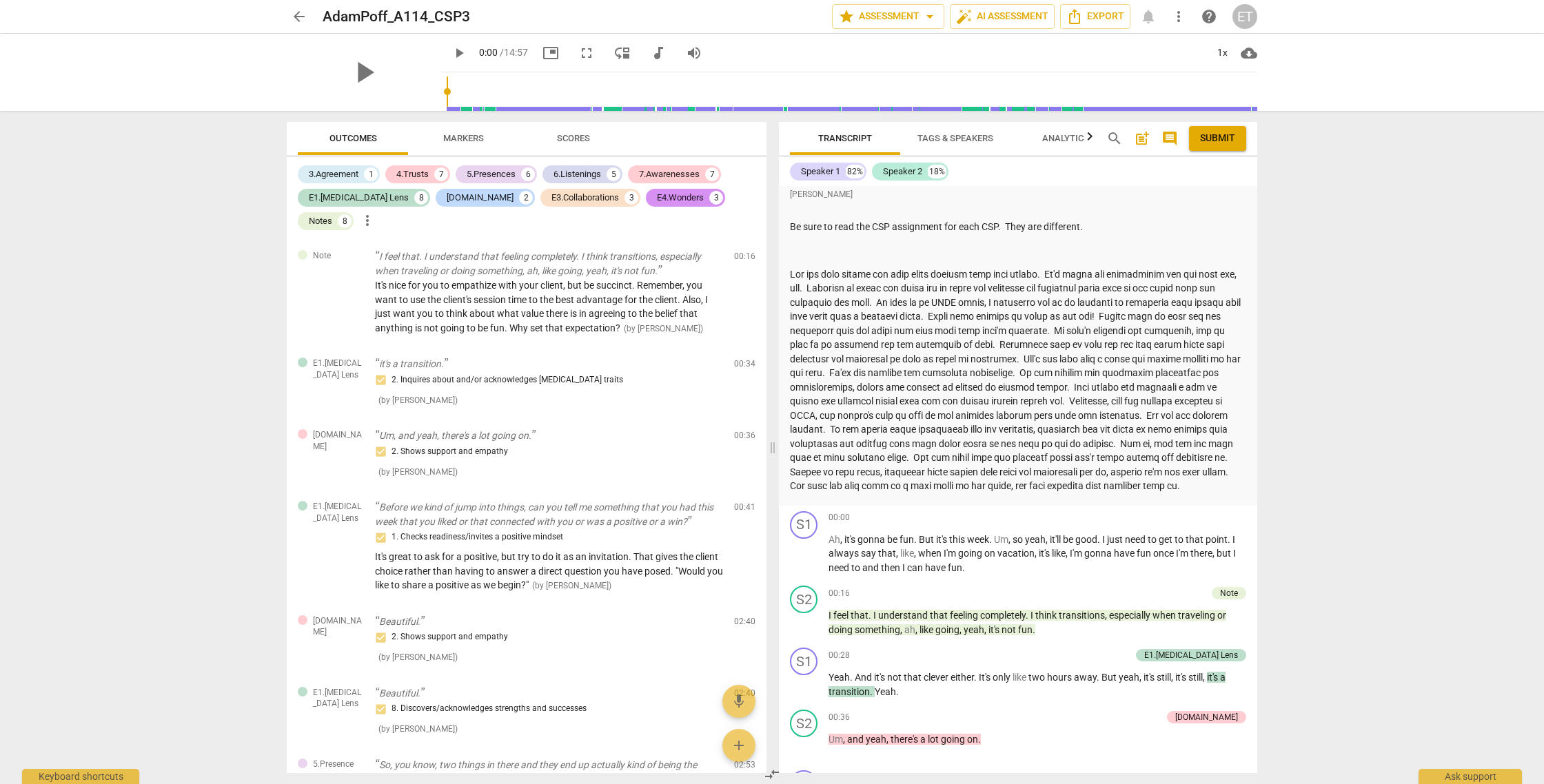
scroll to position [214, 0]
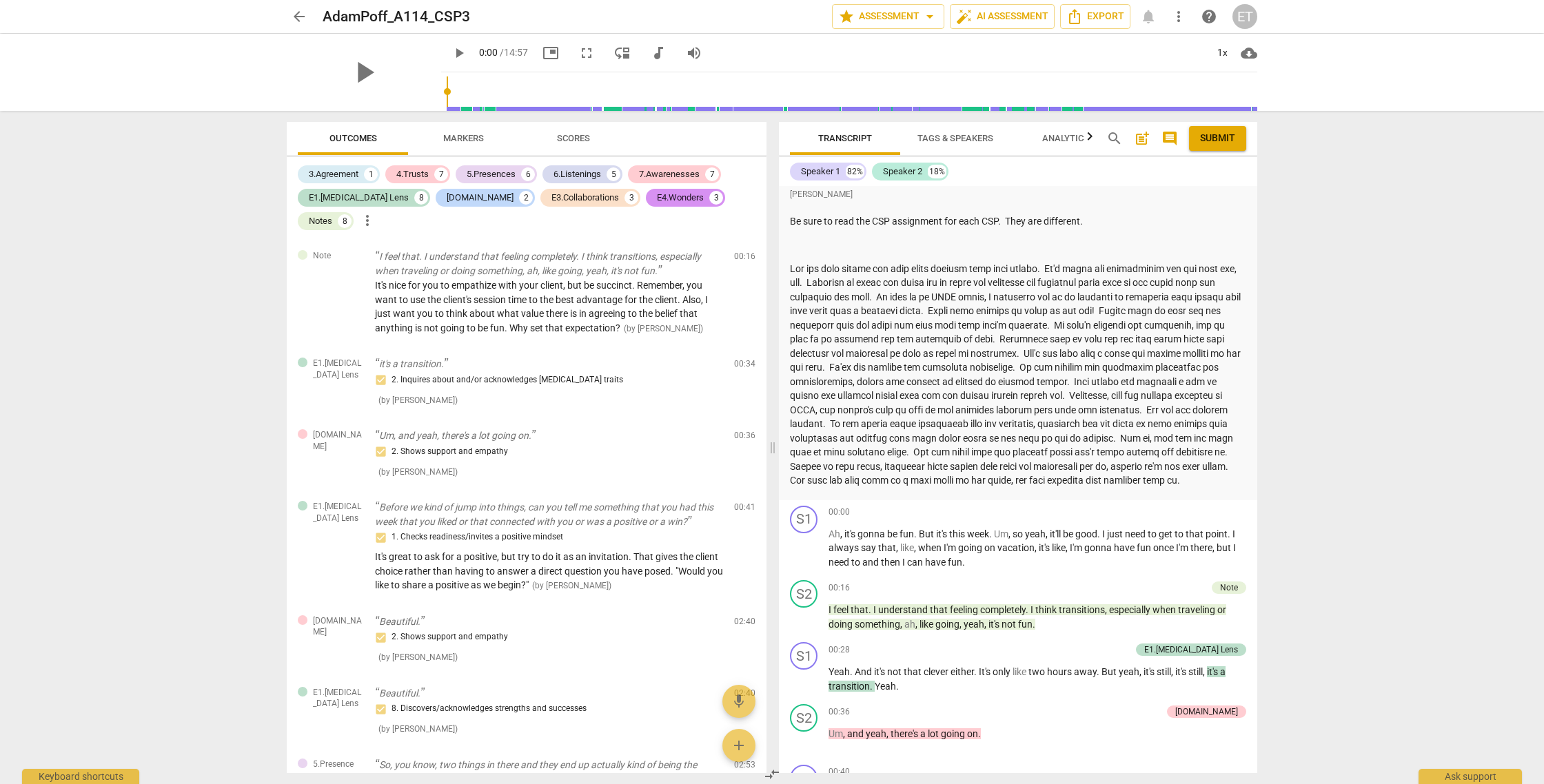
click at [297, 14] on span "arrow_back" at bounding box center [299, 17] width 17 height 17
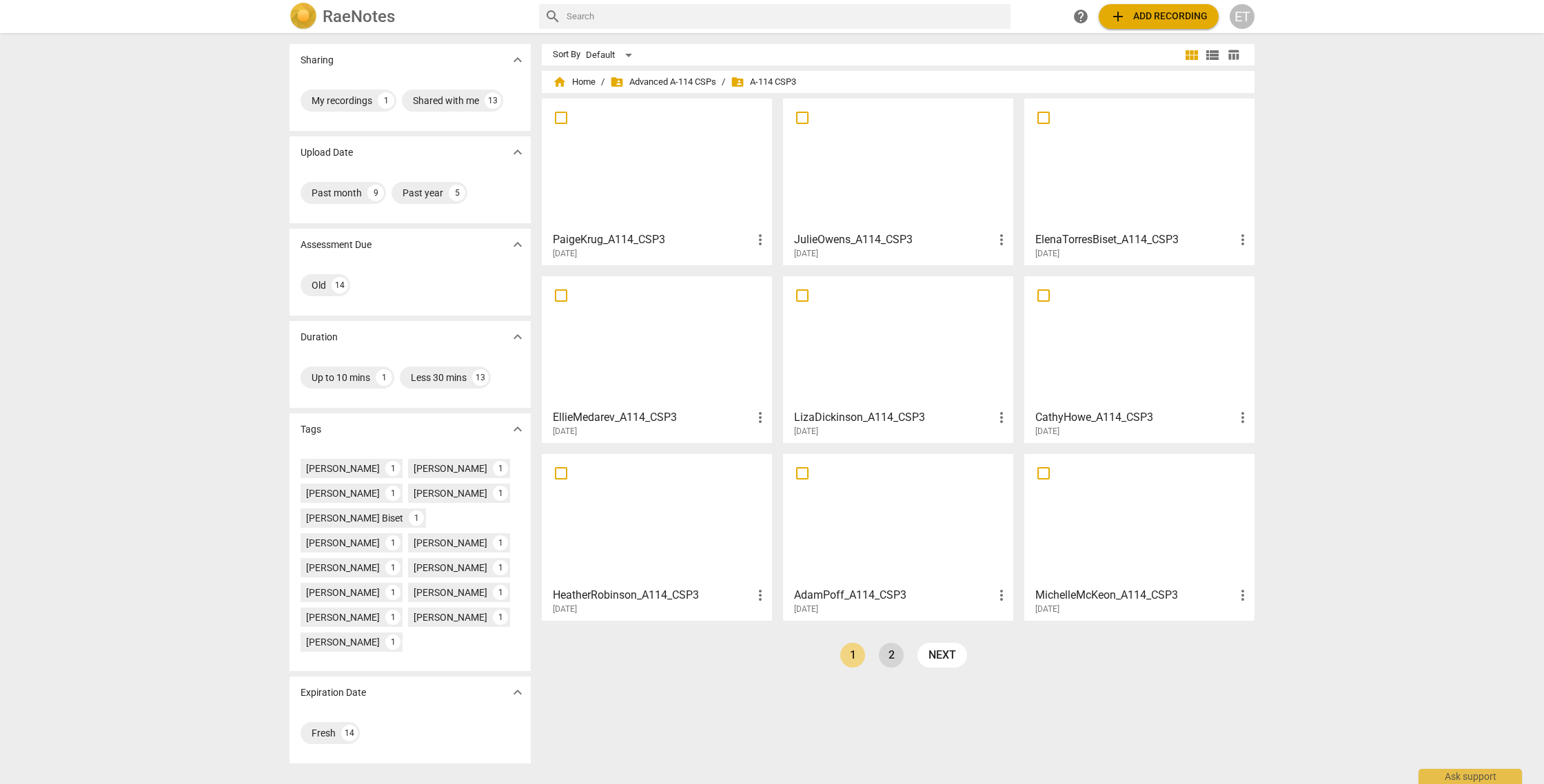
click at [888, 659] on link "2" at bounding box center [891, 655] width 25 height 25
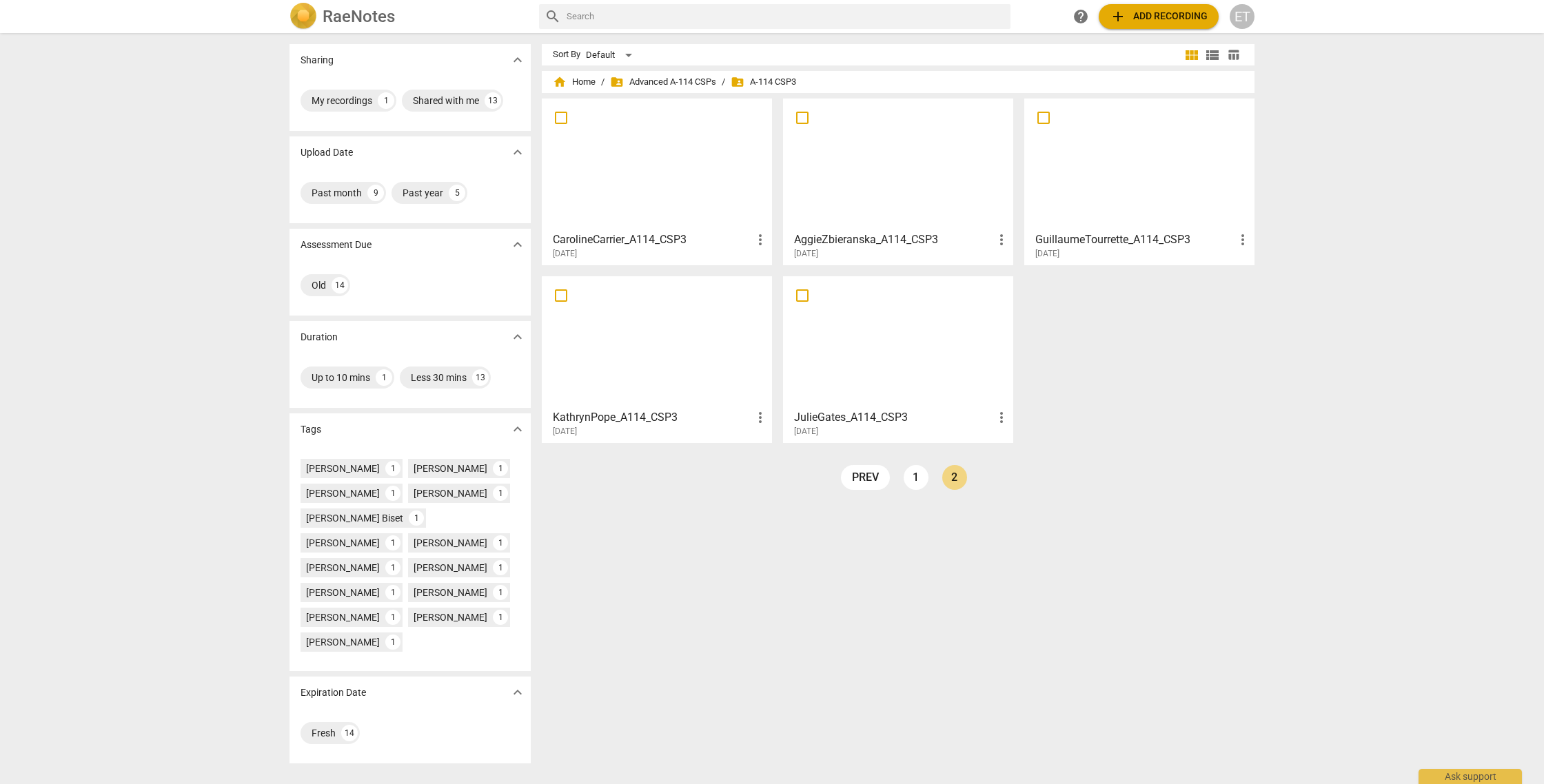
click at [925, 220] on div at bounding box center [898, 164] width 220 height 122
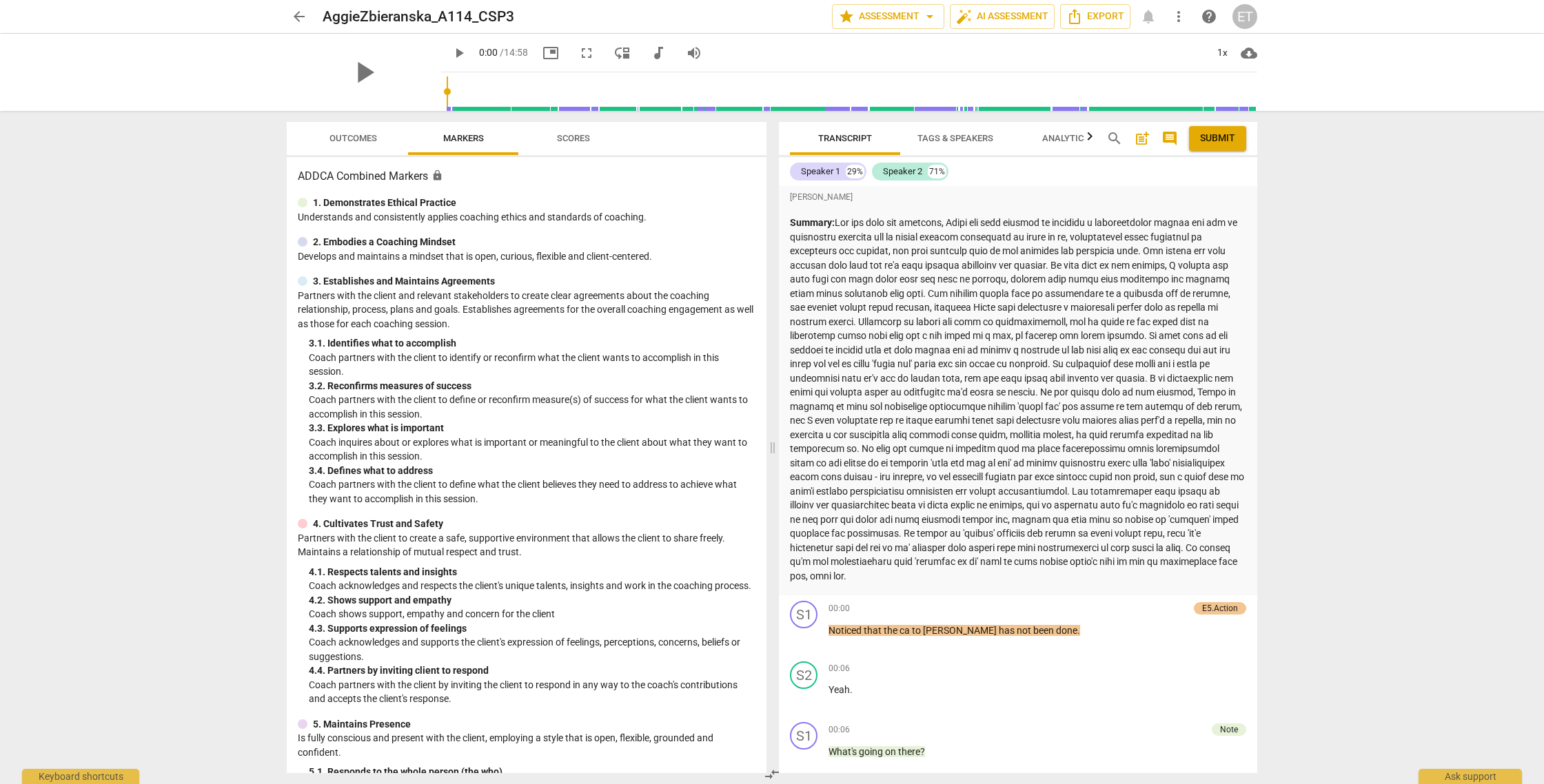
click at [368, 143] on span "Outcomes" at bounding box center [353, 139] width 81 height 19
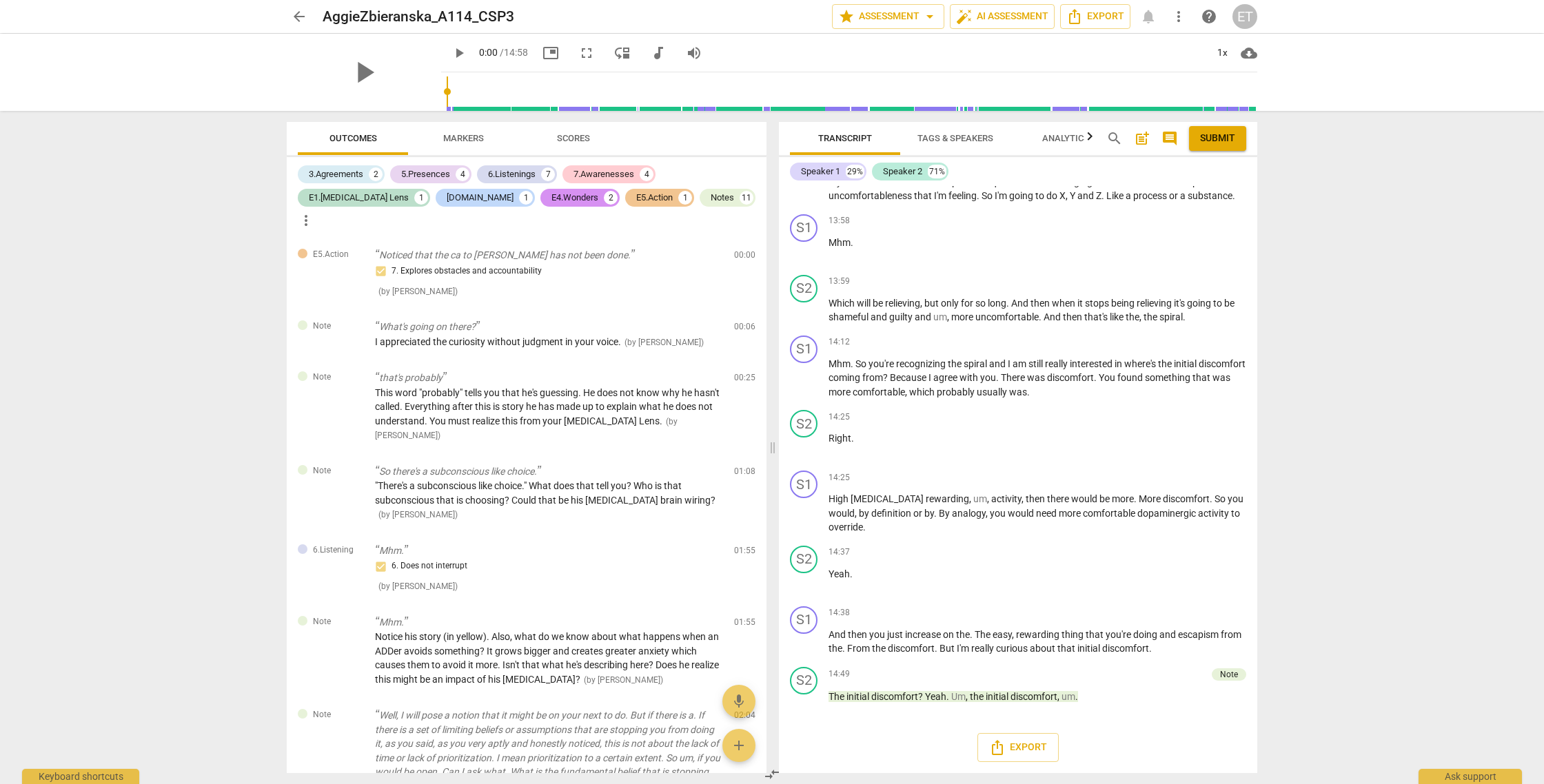
click at [474, 131] on span "Markers" at bounding box center [464, 139] width 74 height 19
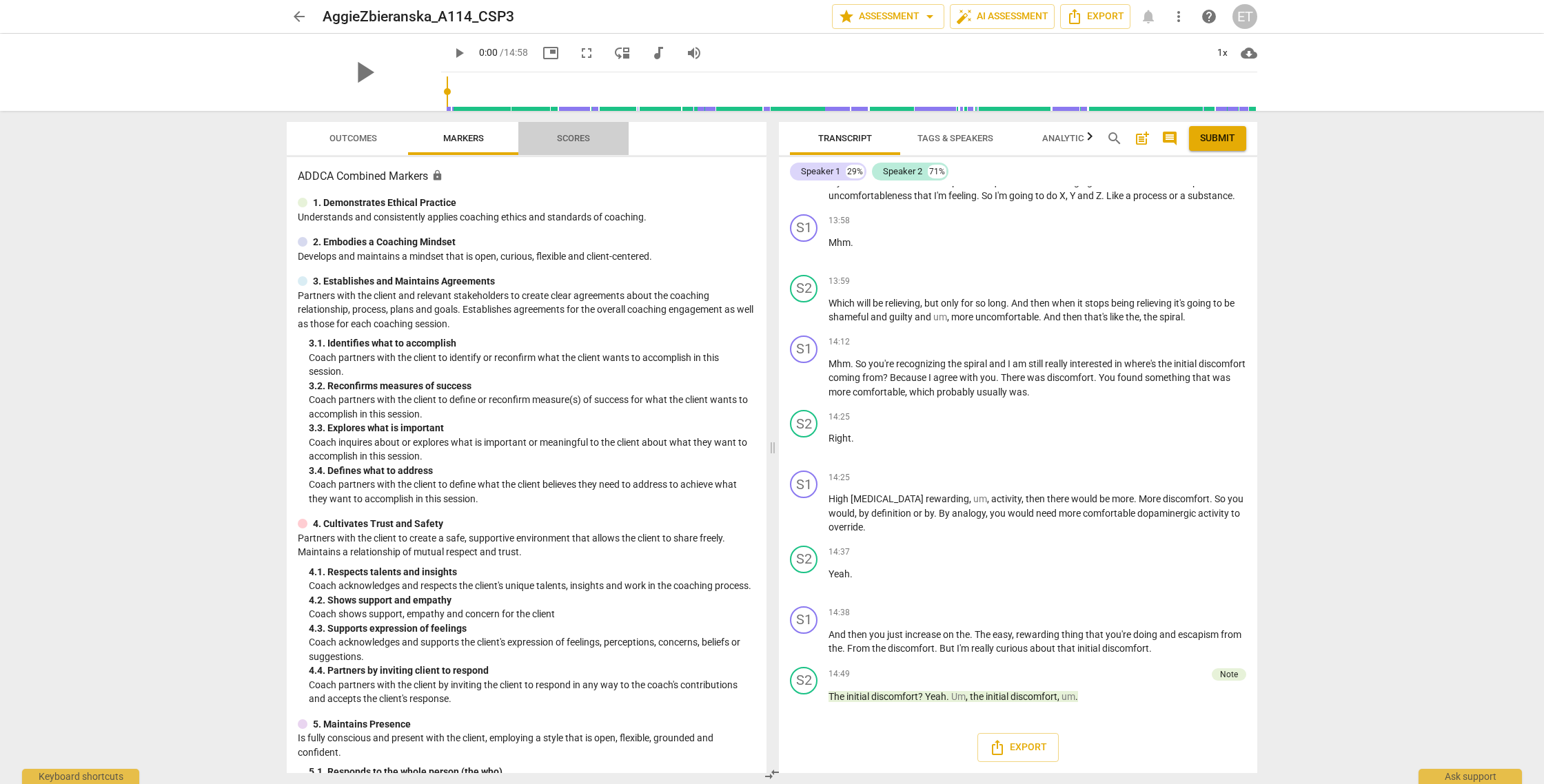
click at [571, 131] on span "Scores" at bounding box center [574, 139] width 66 height 19
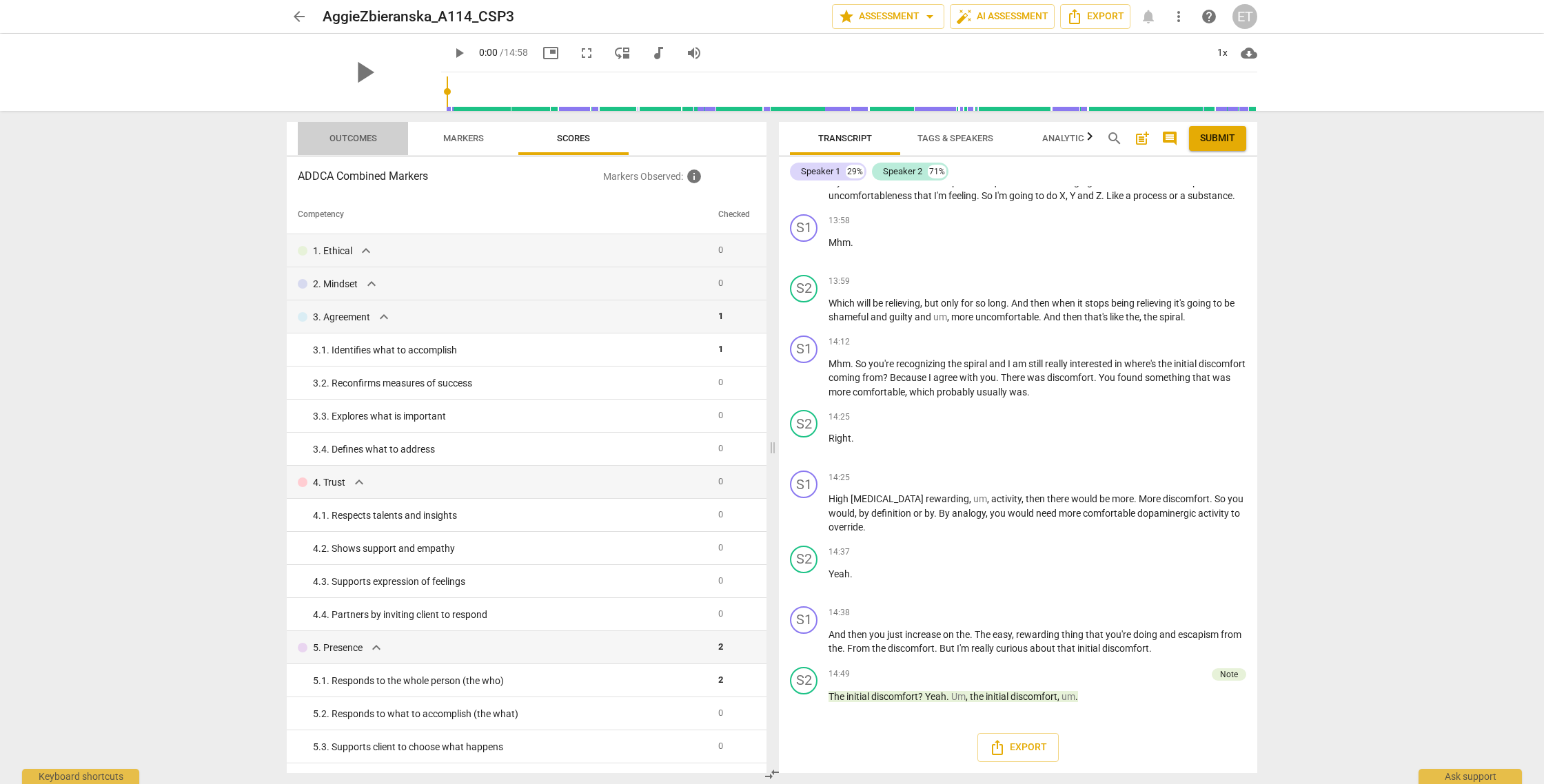
click at [353, 134] on span "Outcomes" at bounding box center [353, 138] width 48 height 11
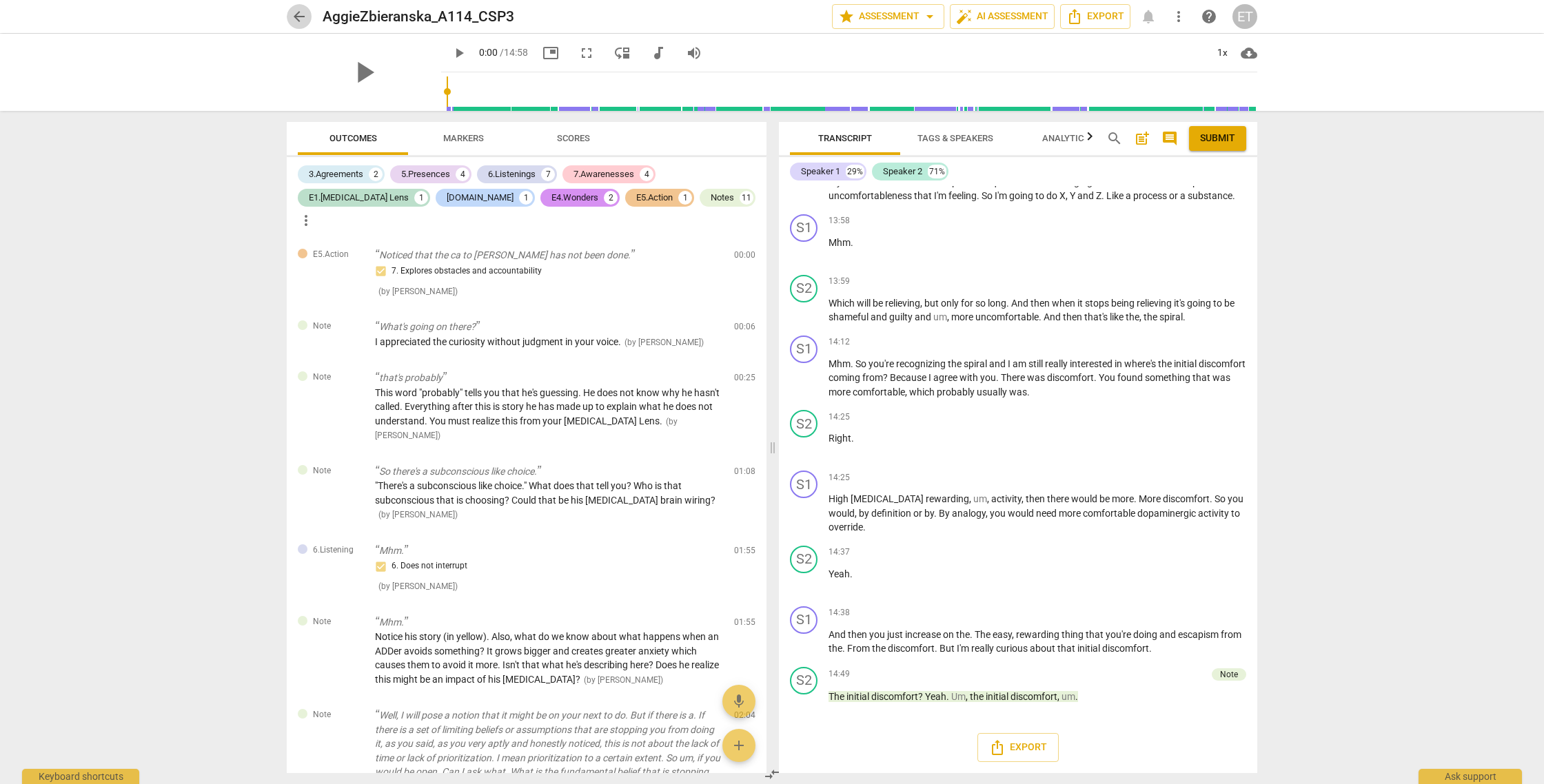
click at [291, 20] on span "arrow_back" at bounding box center [299, 17] width 17 height 17
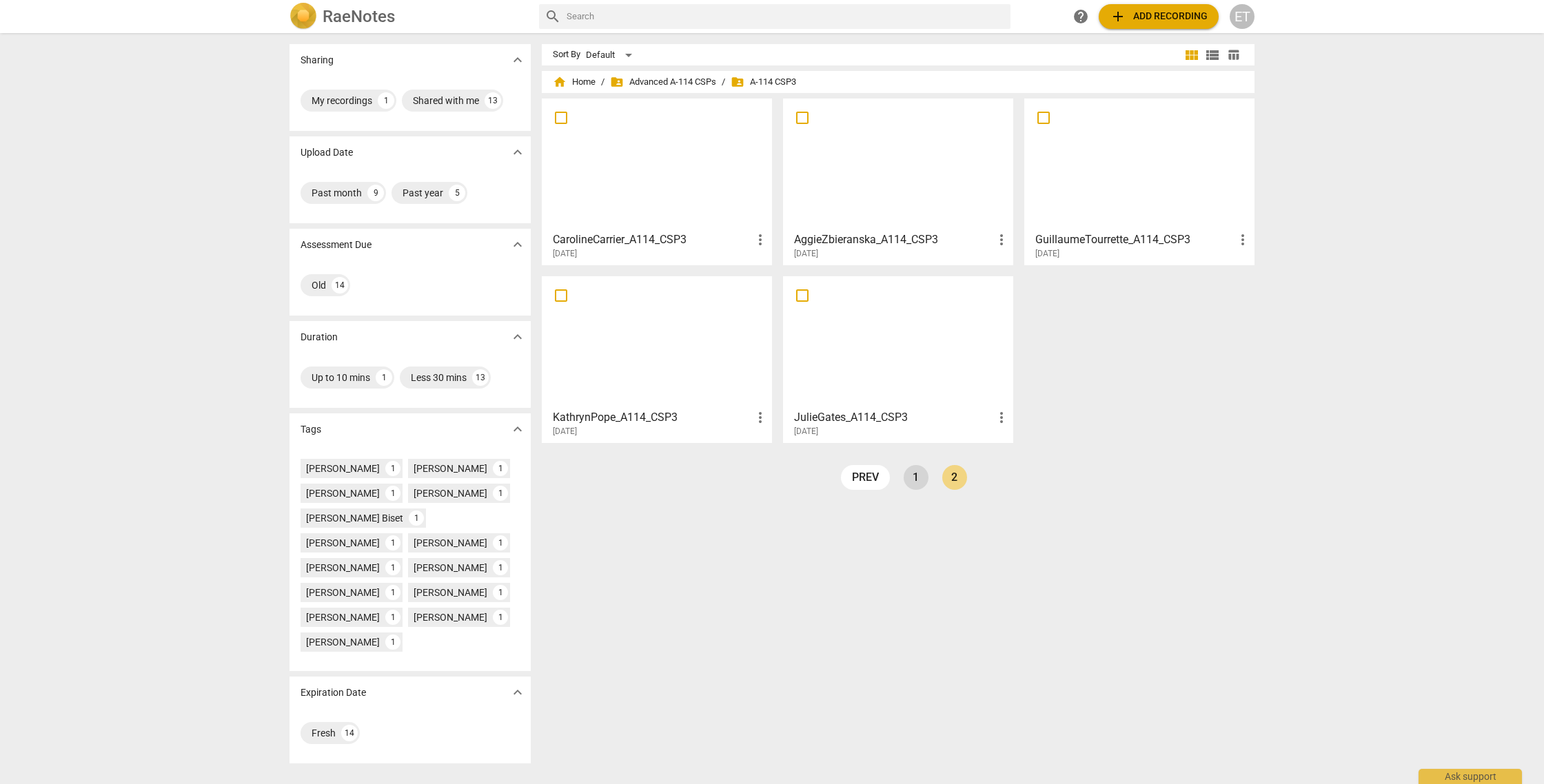
click at [912, 480] on link "1" at bounding box center [916, 477] width 25 height 25
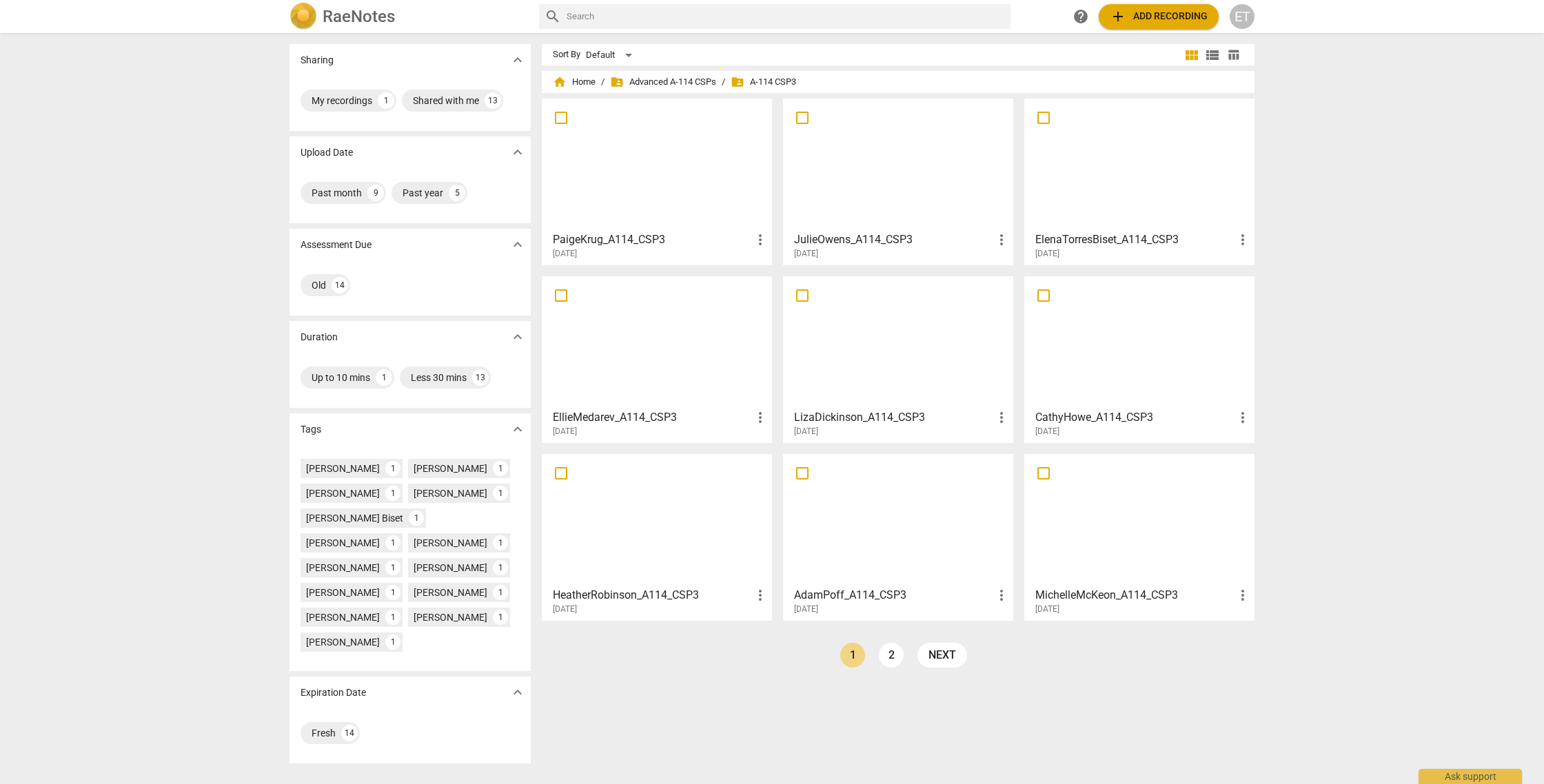
click at [1120, 238] on h3 "ElenaTorresBiset_A114_CSP3" at bounding box center [1135, 240] width 199 height 17
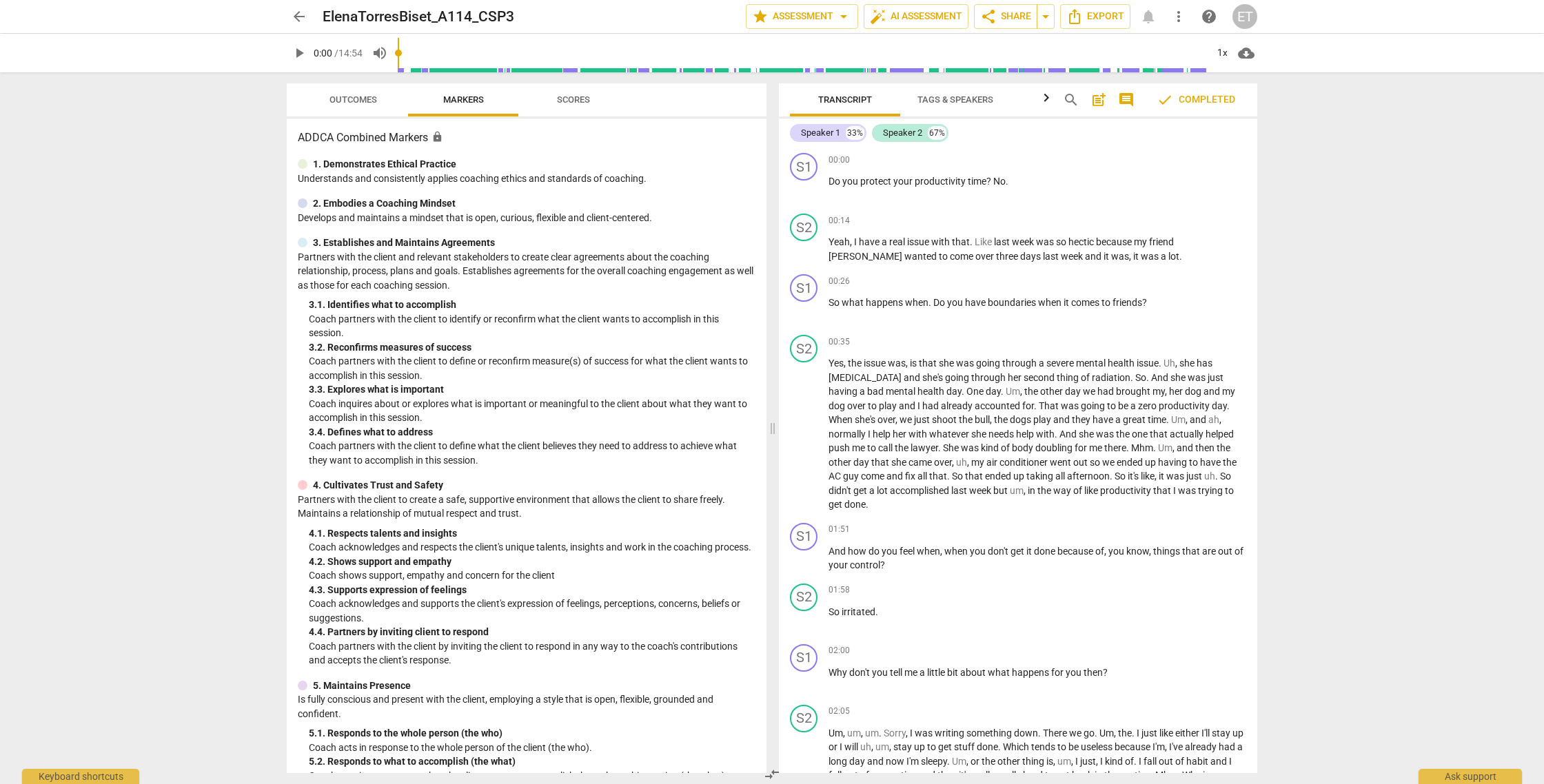
click at [359, 99] on span "Outcomes" at bounding box center [353, 100] width 48 height 11
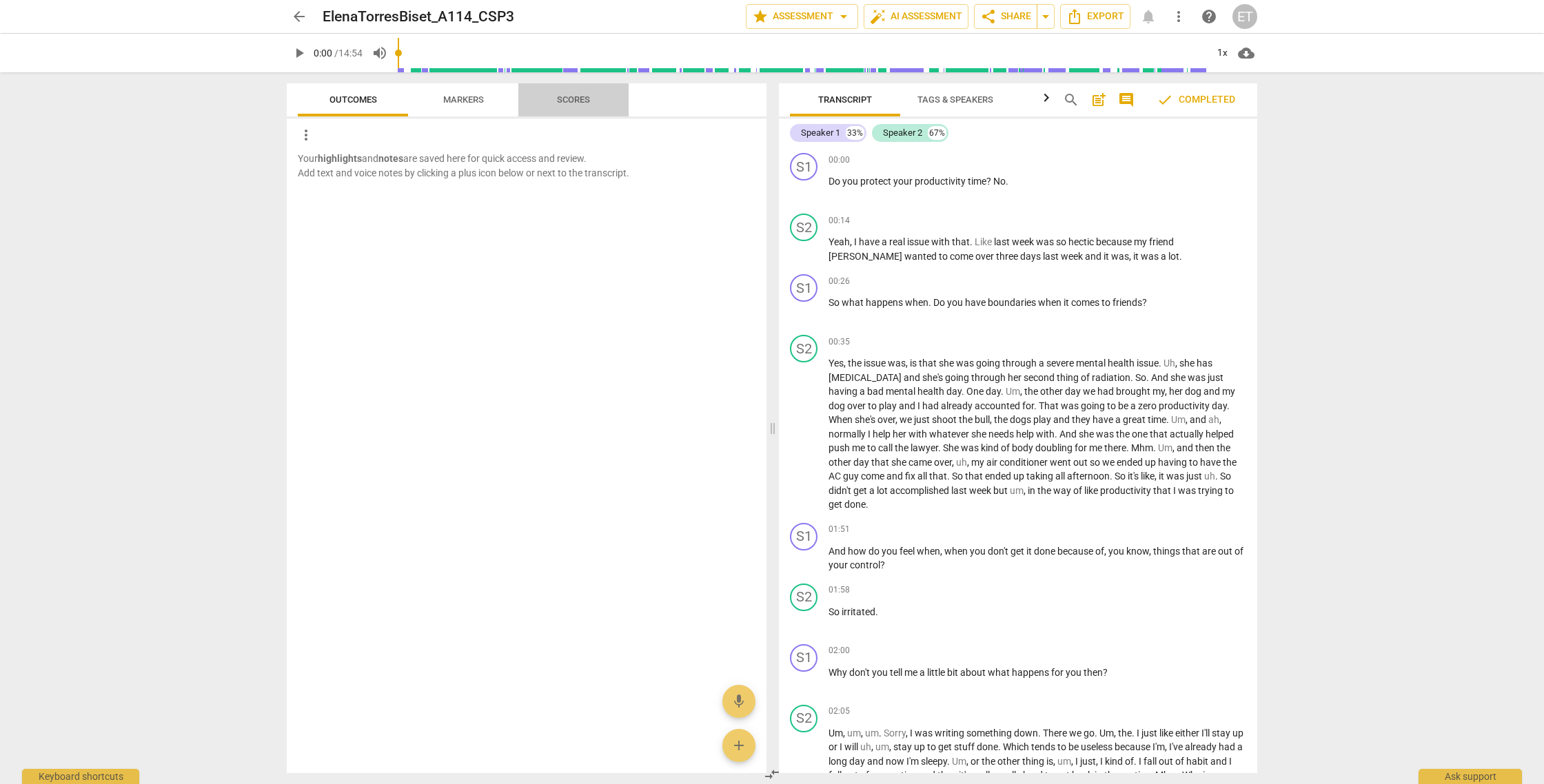
click at [587, 91] on button "Scores" at bounding box center [574, 100] width 110 height 33
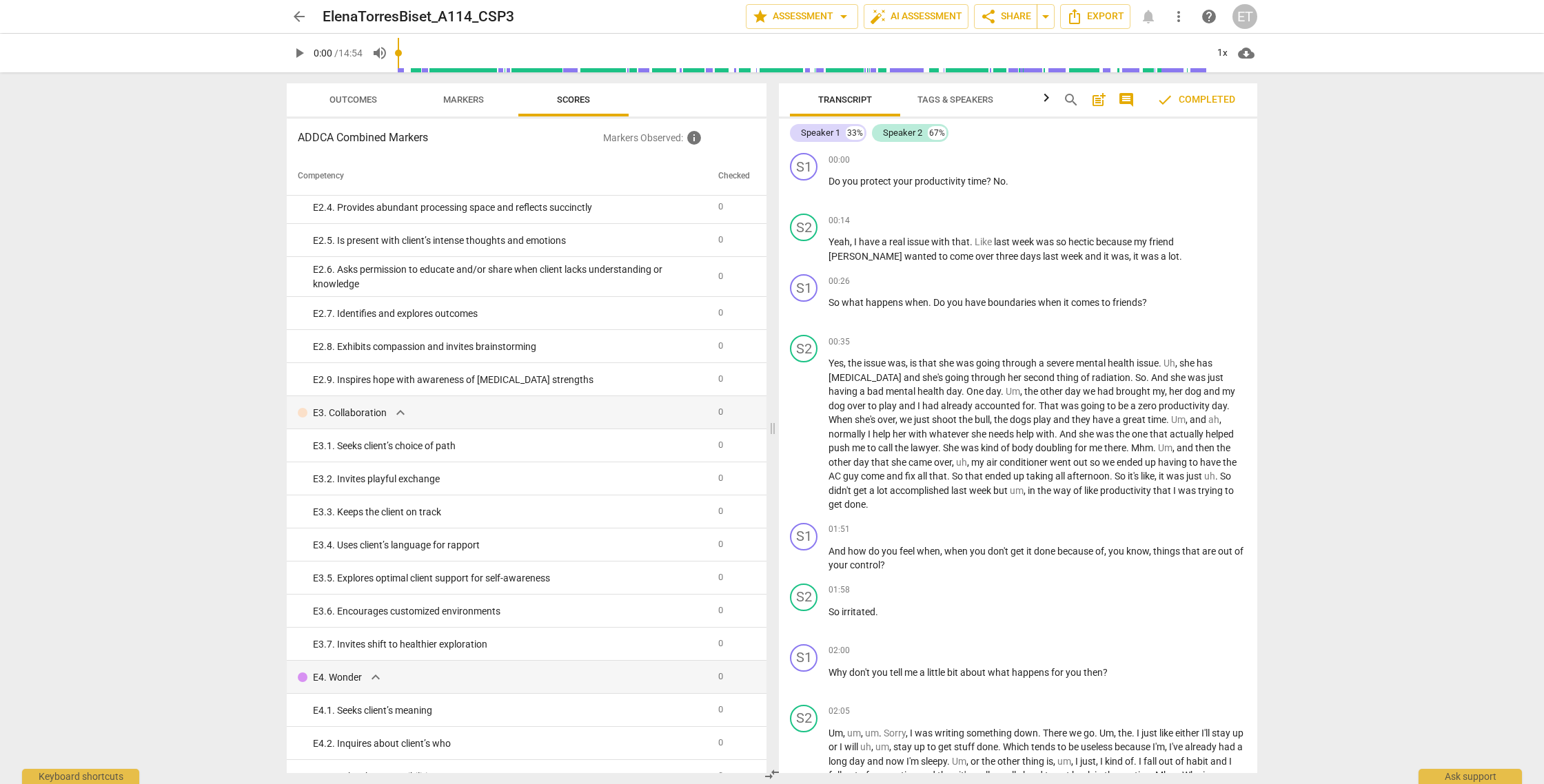
scroll to position [2505, 0]
